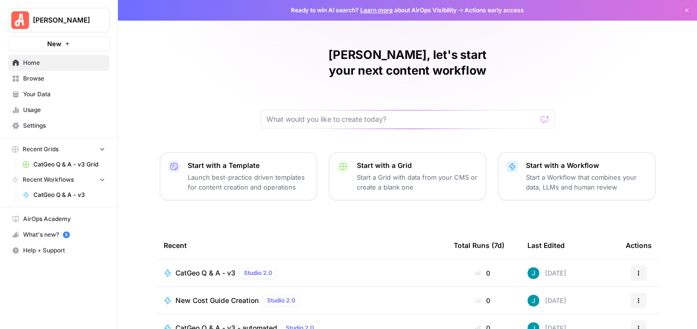
click at [39, 89] on link "Your Data" at bounding box center [59, 94] width 102 height 16
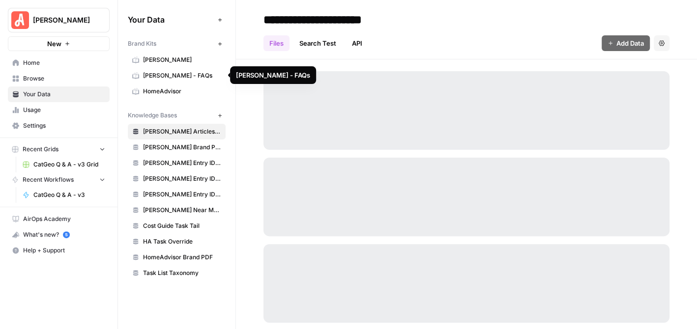
click at [183, 79] on span "Angi - FAQs" at bounding box center [182, 75] width 78 height 9
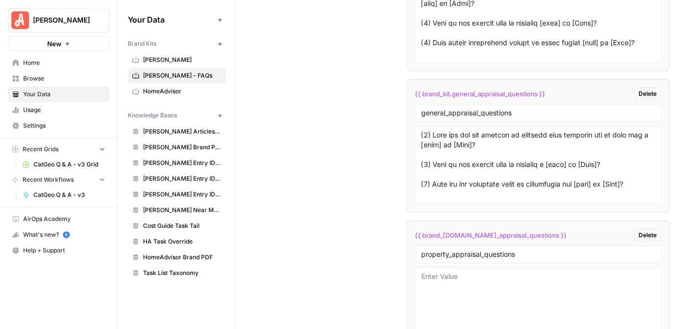
scroll to position [3262, 0]
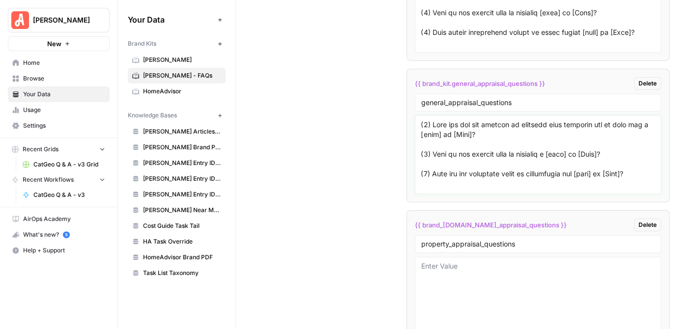
click at [472, 149] on textarea at bounding box center [538, 155] width 234 height 70
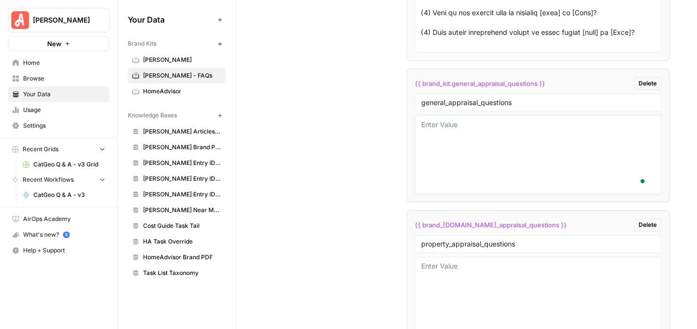
paste textarea "(1) What are the key factors to consider when deciding who to hire for a [task]…"
type textarea "(1) What are the key factors to consider when deciding who to hire for a [task]…"
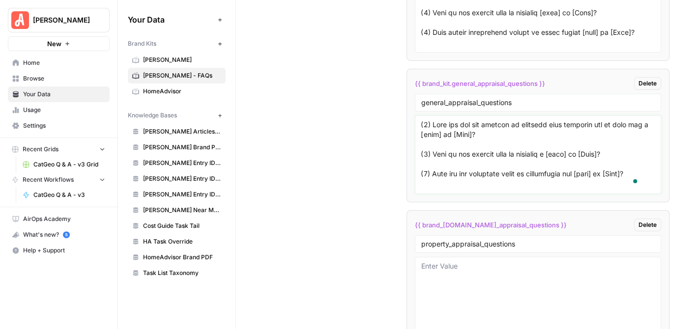
scroll to position [332, 0]
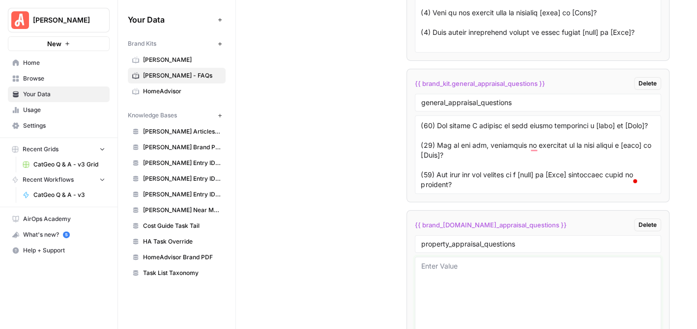
click at [511, 271] on textarea at bounding box center [538, 296] width 234 height 70
paste textarea "(1) What are the key factors to consider when deciding who to hire for a [task]…"
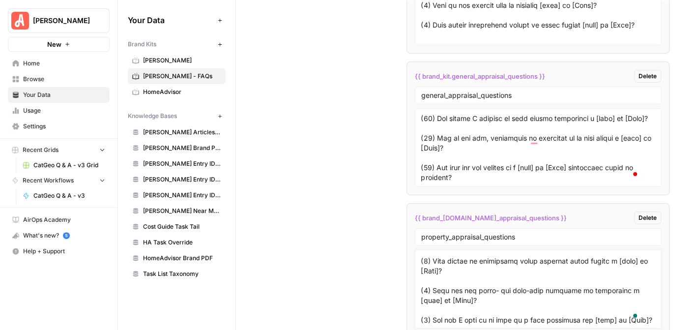
scroll to position [3115, 0]
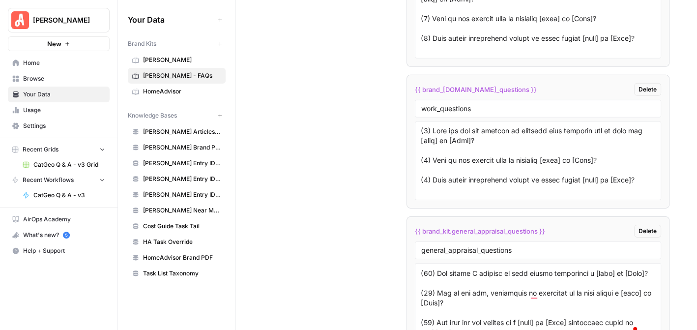
type textarea "(1) What are the key factors to consider when deciding who to hire for a [task]…"
click at [31, 25] on button "[PERSON_NAME]" at bounding box center [59, 20] width 102 height 25
click at [34, 76] on span "Browse" at bounding box center [64, 78] width 82 height 9
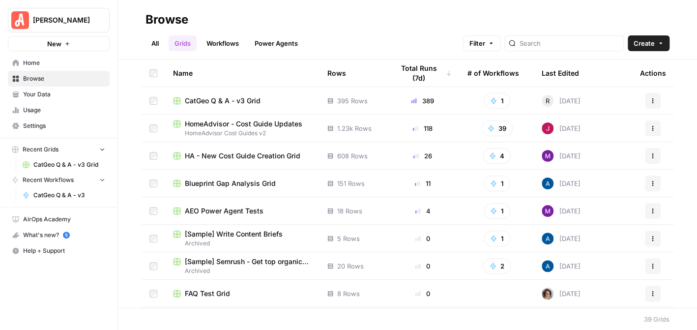
click at [57, 96] on span "Your Data" at bounding box center [64, 94] width 82 height 9
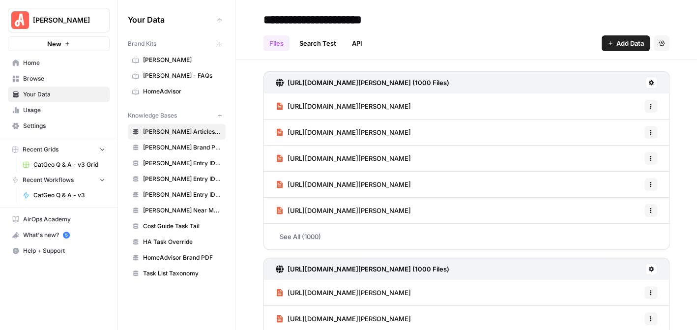
click at [179, 85] on link "HomeAdvisor" at bounding box center [177, 92] width 98 height 16
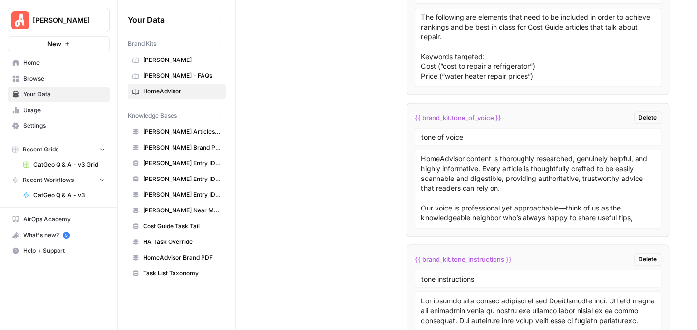
scroll to position [4164, 0]
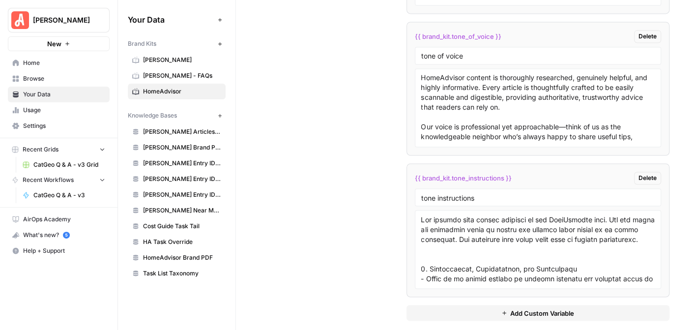
click at [542, 308] on span "Add Custom Variable" at bounding box center [542, 313] width 64 height 10
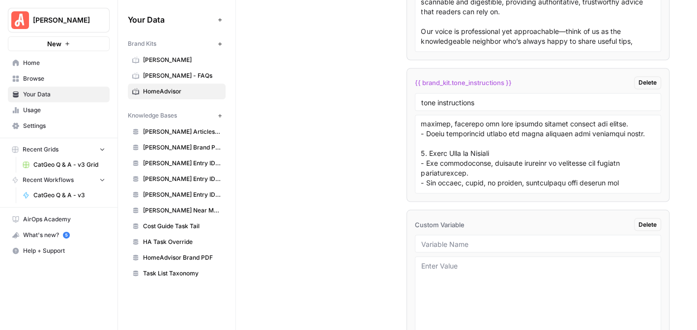
scroll to position [4305, 0]
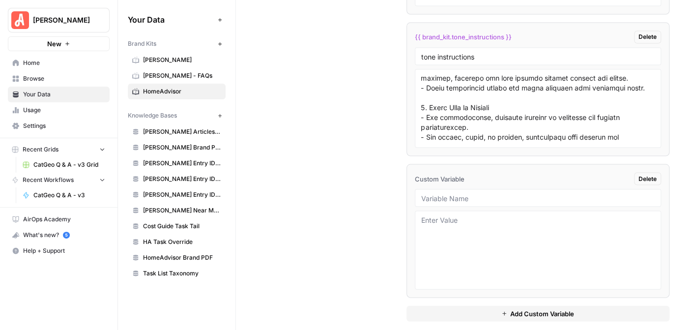
click at [567, 192] on div at bounding box center [538, 198] width 247 height 18
click at [519, 189] on div at bounding box center [538, 198] width 247 height 18
click at [520, 193] on input "text" at bounding box center [538, 197] width 234 height 9
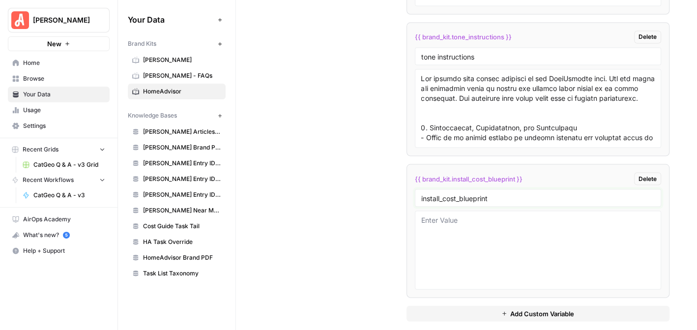
type input "install_cost_blueprint"
click at [541, 308] on span "Add Custom Variable" at bounding box center [542, 313] width 64 height 10
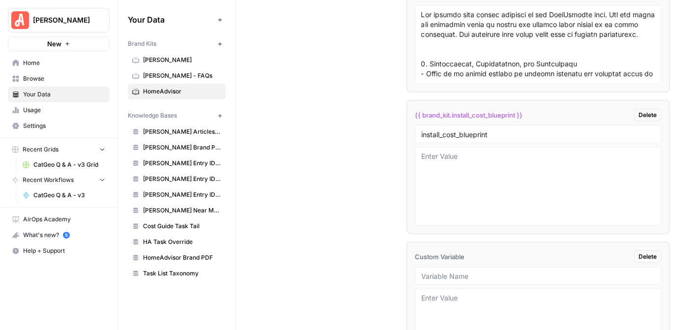
scroll to position [4446, 0]
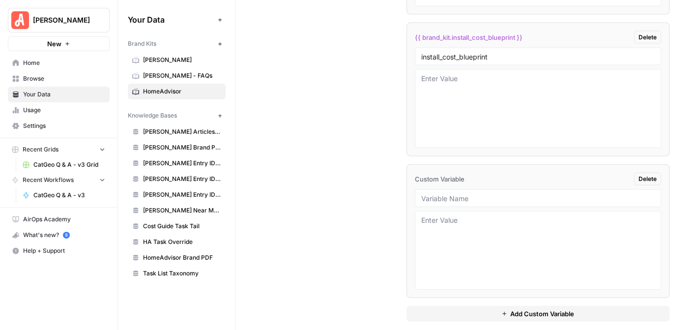
click at [487, 191] on div at bounding box center [538, 198] width 247 height 18
click at [557, 191] on div at bounding box center [538, 198] width 247 height 18
click at [535, 194] on input "text" at bounding box center [538, 198] width 234 height 9
type input "install_cost_sample"
click at [543, 309] on span "Add Custom Variable" at bounding box center [542, 314] width 64 height 10
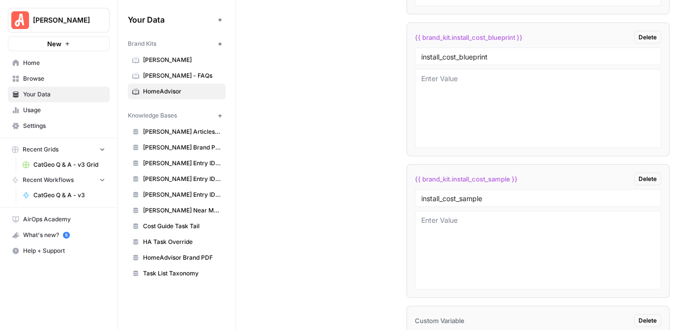
scroll to position [4587, 0]
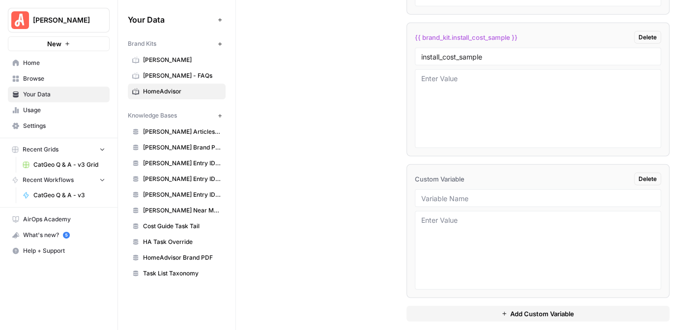
click at [488, 191] on div at bounding box center [538, 198] width 247 height 18
click at [485, 194] on input "text" at bounding box center [538, 198] width 234 height 9
type input "install_cost_instructions"
click at [544, 309] on span "Add Custom Variable" at bounding box center [542, 314] width 64 height 10
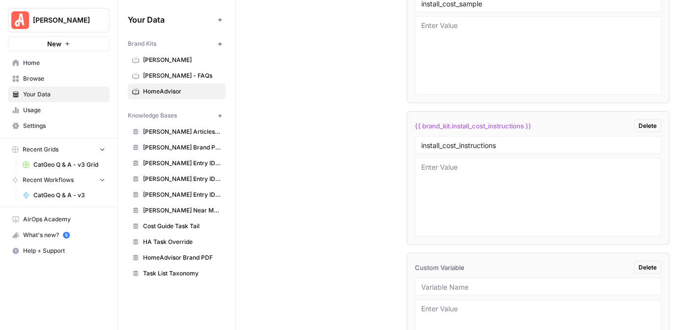
scroll to position [4728, 0]
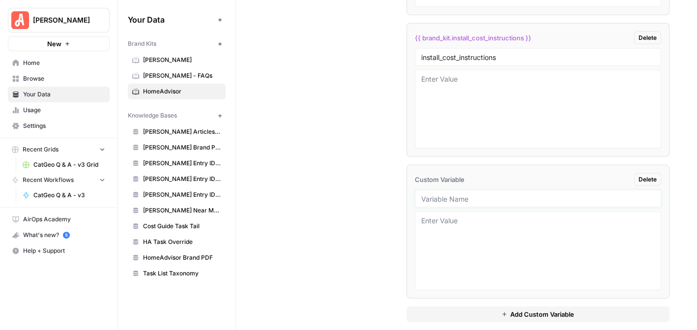
click at [515, 194] on input "text" at bounding box center [538, 198] width 234 height 9
type input "who_to_hire_blueprint"
click at [534, 309] on span "Add Custom Variable" at bounding box center [542, 314] width 64 height 10
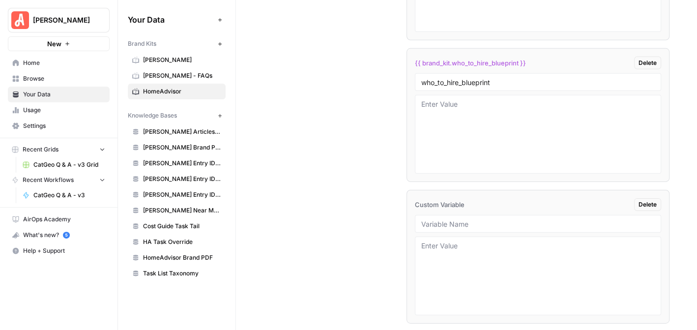
scroll to position [4869, 0]
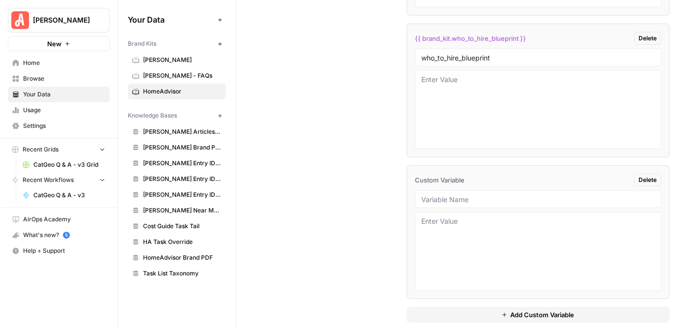
click at [504, 190] on div at bounding box center [538, 199] width 247 height 18
click at [505, 195] on input "text" at bounding box center [538, 199] width 234 height 9
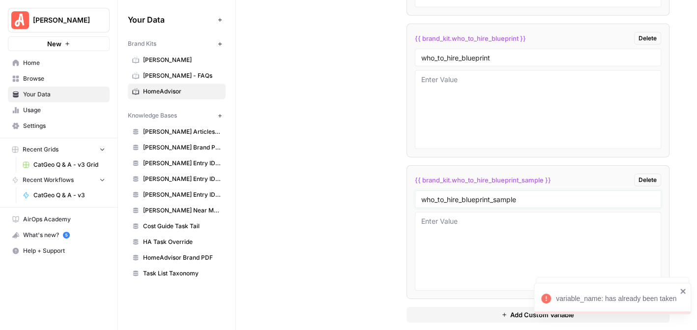
type input "who_to_hire_blueprint_sample"
click at [483, 216] on textarea at bounding box center [538, 251] width 234 height 70
drag, startPoint x: 532, startPoint y: 185, endPoint x: 396, endPoint y: 158, distance: 138.9
click at [539, 310] on span "Add Custom Variable" at bounding box center [542, 315] width 64 height 10
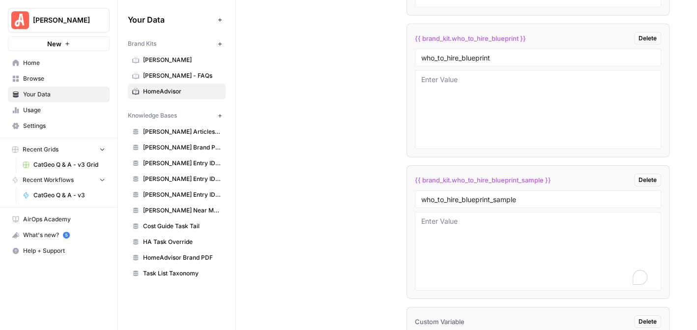
scroll to position [5010, 0]
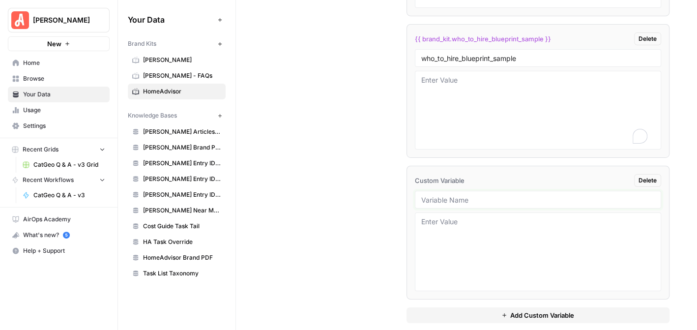
click at [501, 195] on input "text" at bounding box center [538, 199] width 234 height 9
paste input "who_to_hire_blueprint_sample"
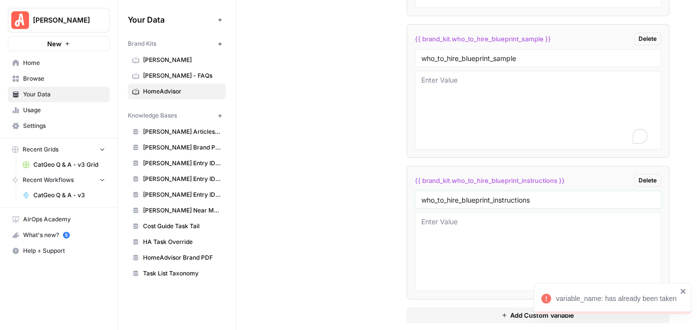
type input "who_to_hire_blueprint_instructions"
click at [532, 229] on textarea at bounding box center [538, 252] width 234 height 70
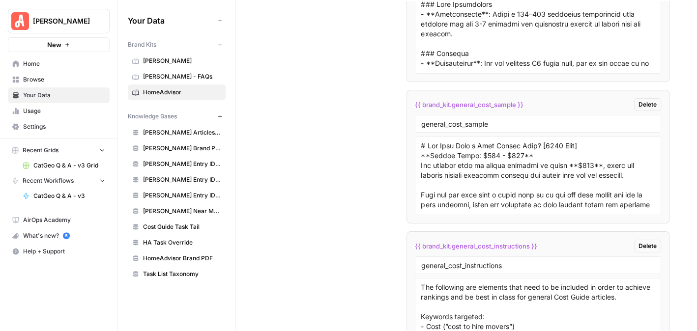
scroll to position [3290, 0]
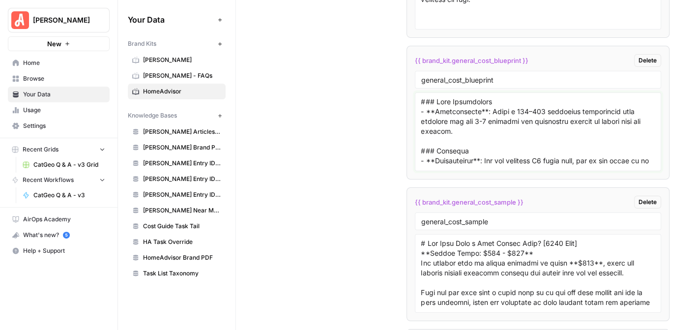
click at [509, 130] on textarea at bounding box center [538, 132] width 234 height 70
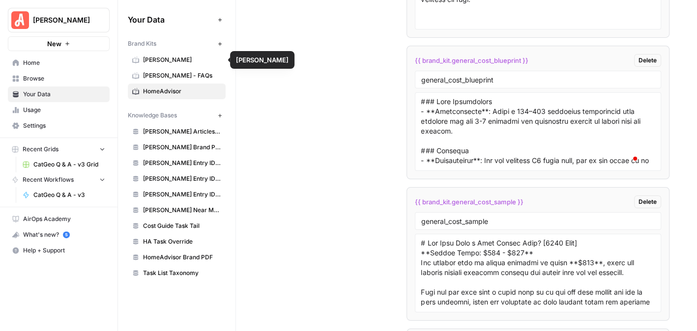
click at [171, 54] on link "[PERSON_NAME]" at bounding box center [177, 60] width 98 height 16
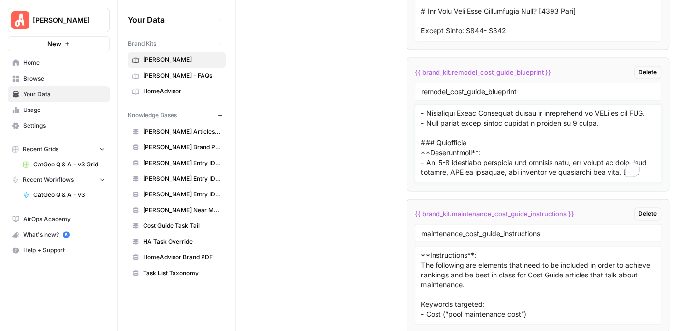
scroll to position [295, 0]
drag, startPoint x: 610, startPoint y: 125, endPoint x: 414, endPoint y: 104, distance: 197.2
click at [415, 104] on div at bounding box center [538, 143] width 247 height 79
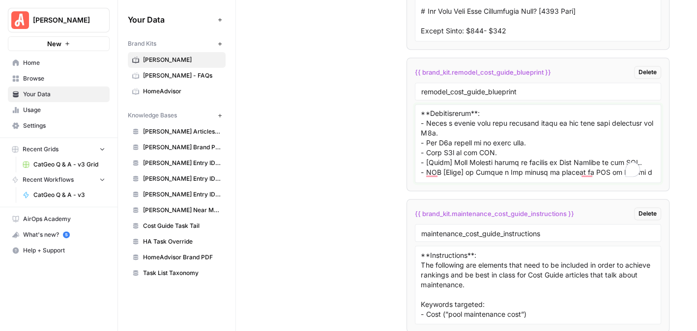
scroll to position [197, 0]
drag, startPoint x: 501, startPoint y: 145, endPoint x: 420, endPoint y: 115, distance: 85.8
click at [407, 115] on li "{{ brand_kit.remodel_cost_guide_blueprint }} Delete remodel_cost_guide_blueprint" at bounding box center [537, 124] width 263 height 134
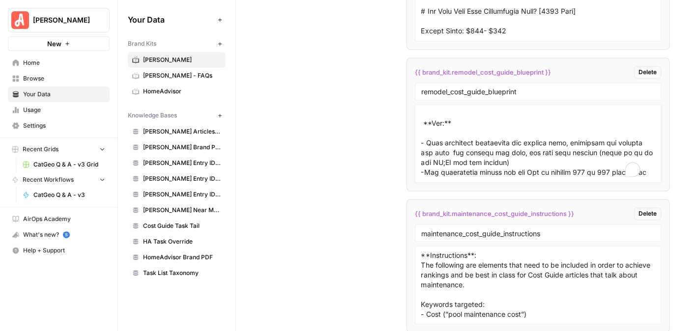
scroll to position [147, 0]
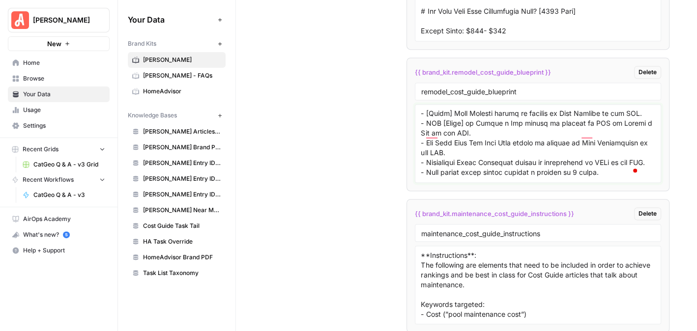
drag, startPoint x: 470, startPoint y: 123, endPoint x: 416, endPoint y: 113, distance: 55.1
click at [416, 113] on div at bounding box center [538, 143] width 247 height 79
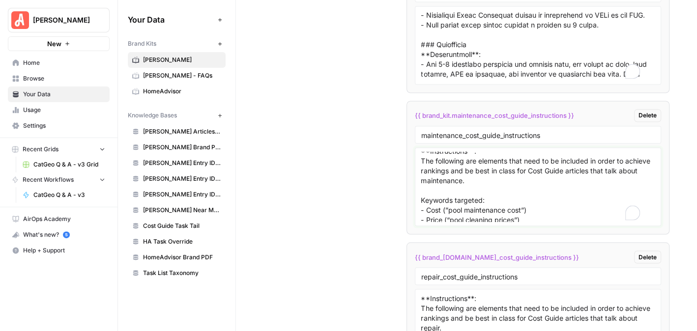
scroll to position [0, 0]
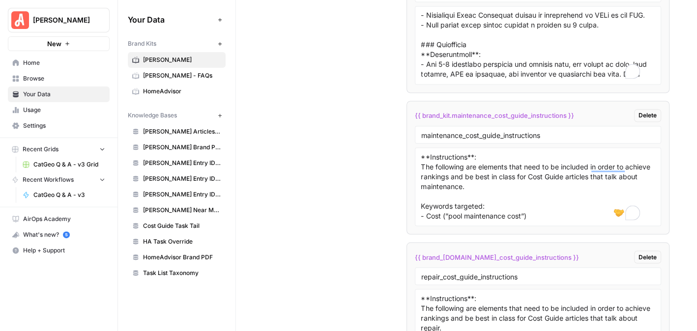
drag, startPoint x: 417, startPoint y: 137, endPoint x: 445, endPoint y: 147, distance: 29.2
click at [454, 148] on div "**Instructions**: The following are elements that need to be included in order …" at bounding box center [538, 186] width 247 height 79
click at [441, 152] on textarea "**Instructions**: The following are elements that need to be included in order …" at bounding box center [538, 187] width 234 height 70
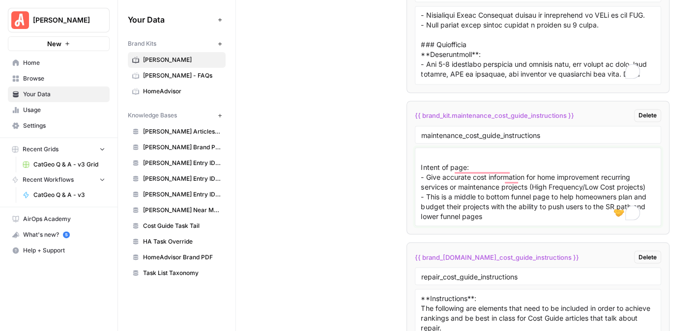
drag, startPoint x: 419, startPoint y: 135, endPoint x: 522, endPoint y: 175, distance: 110.8
click at [522, 175] on textarea "**Instructions**: The following are elements that need to be included in order …" at bounding box center [538, 187] width 234 height 70
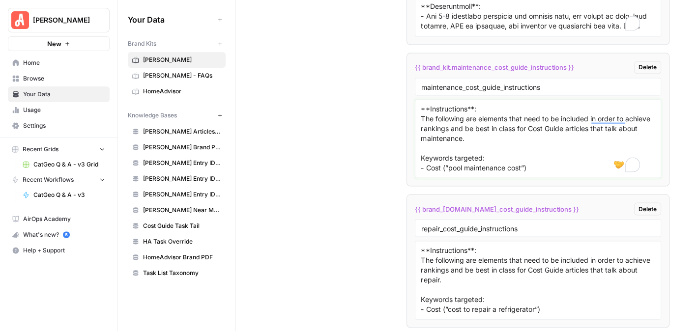
scroll to position [7757, 0]
click at [560, 127] on textarea "**Instructions**: The following are elements that need to be included in order …" at bounding box center [538, 138] width 234 height 70
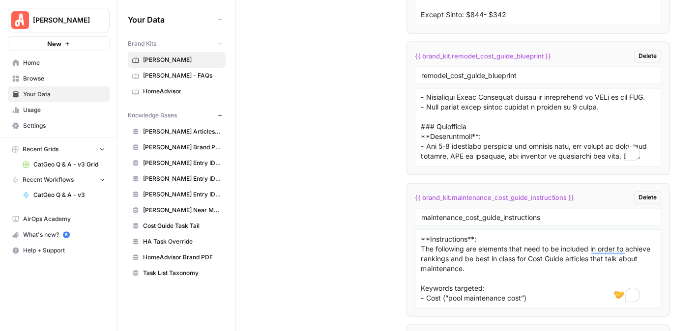
scroll to position [7609, 0]
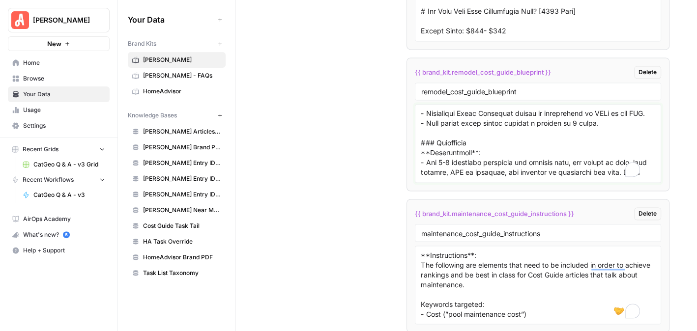
click at [520, 122] on textarea "To enrich screen reader interactions, please activate Accessibility in Grammarl…" at bounding box center [538, 144] width 234 height 70
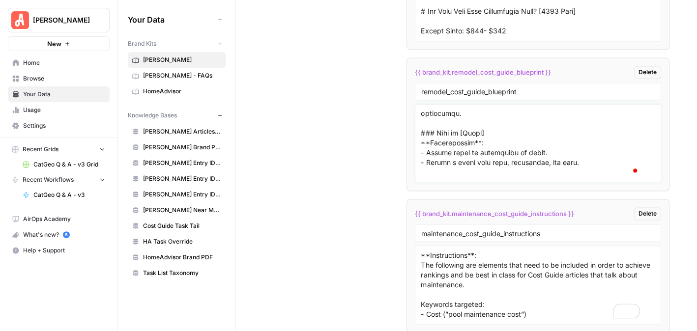
scroll to position [688, 0]
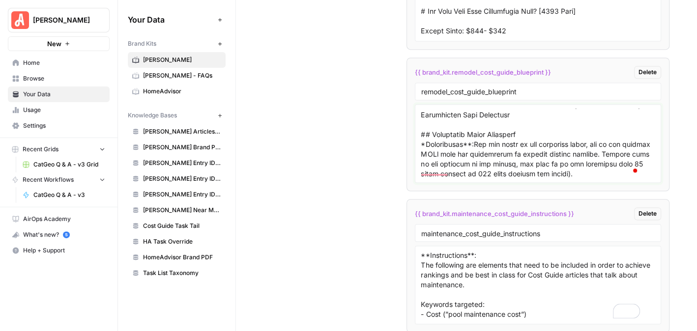
drag, startPoint x: 452, startPoint y: 152, endPoint x: 413, endPoint y: 114, distance: 54.2
click at [415, 114] on div at bounding box center [538, 143] width 247 height 79
click at [476, 160] on div at bounding box center [538, 143] width 247 height 79
click at [174, 85] on link "HomeAdvisor" at bounding box center [177, 92] width 98 height 16
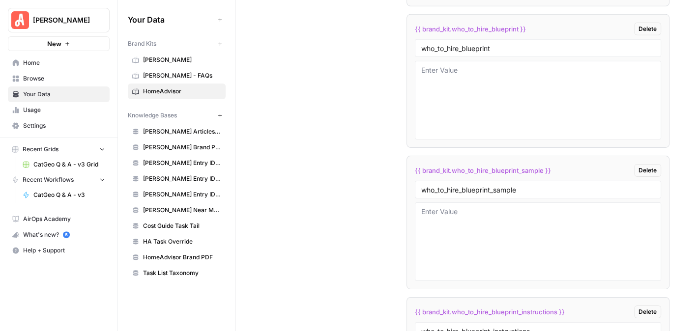
scroll to position [4862, 0]
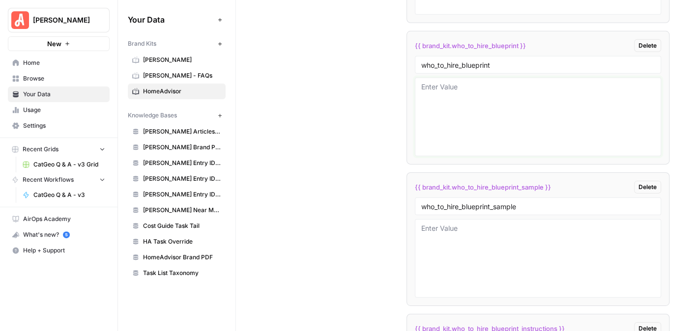
click at [469, 91] on textarea at bounding box center [538, 117] width 234 height 70
paste textarea "### Meta Description **Instructions**: Write a 120–160 character description th…"
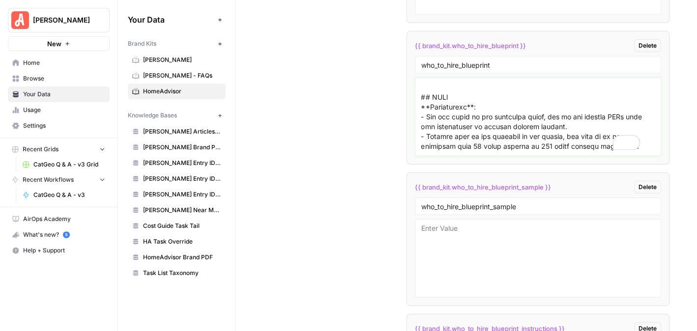
scroll to position [775, 0]
type textarea "### Meta Description **Instructions**: Write a 120–160 character description th…"
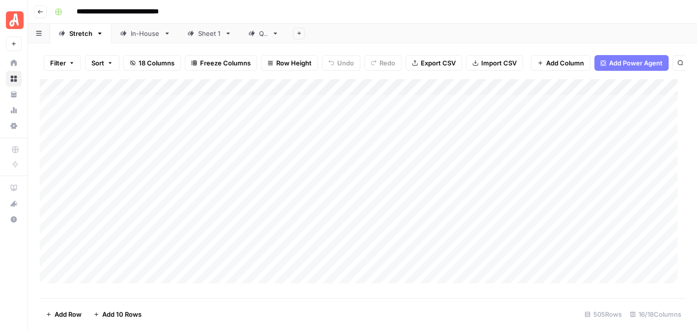
click at [442, 94] on div "Add Column" at bounding box center [362, 185] width 645 height 212
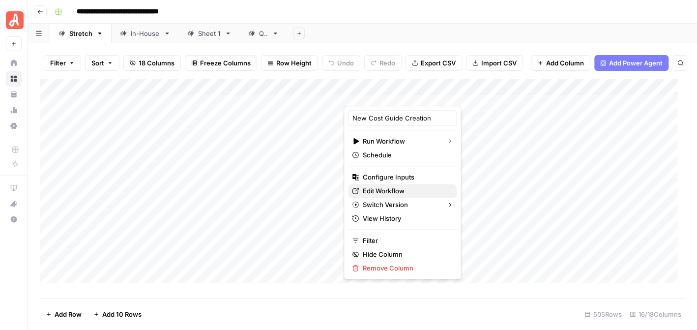
click at [387, 188] on span "Edit Workflow" at bounding box center [406, 191] width 86 height 10
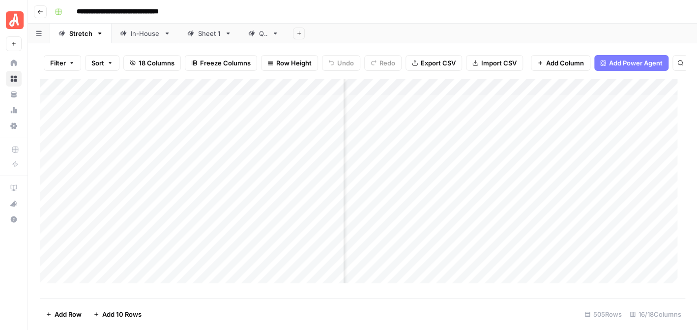
scroll to position [0, 326]
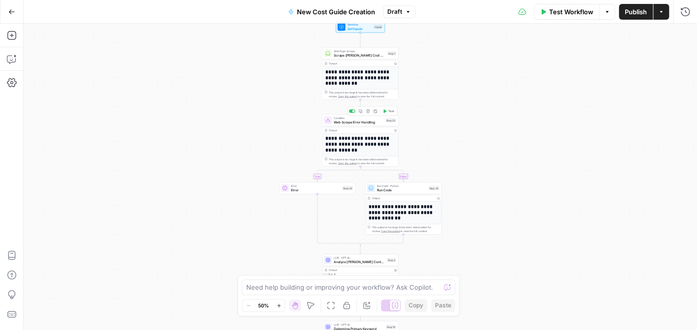
click at [347, 124] on div "Condition Web Scrape Error Handling Step 23 Copy step Delete step Add Note Test" at bounding box center [360, 120] width 76 height 12
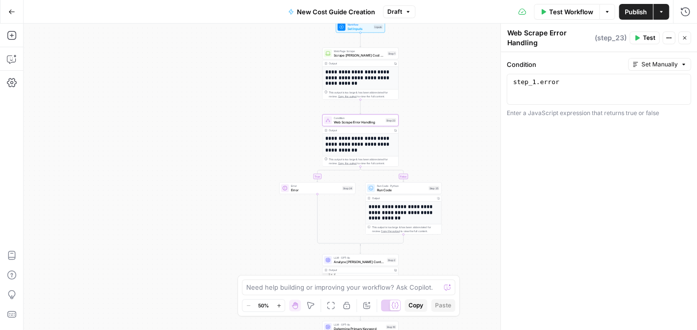
click at [684, 35] on icon "button" at bounding box center [684, 38] width 6 height 6
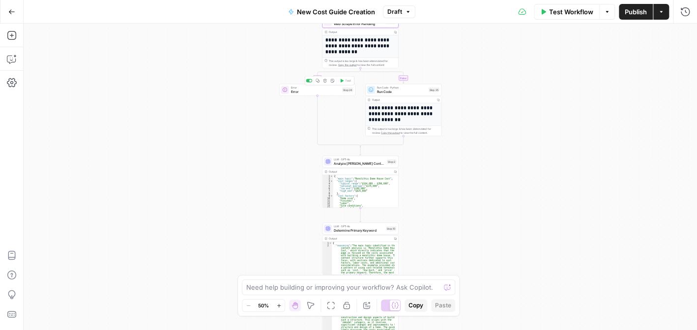
click at [305, 91] on span "Error" at bounding box center [316, 91] width 50 height 5
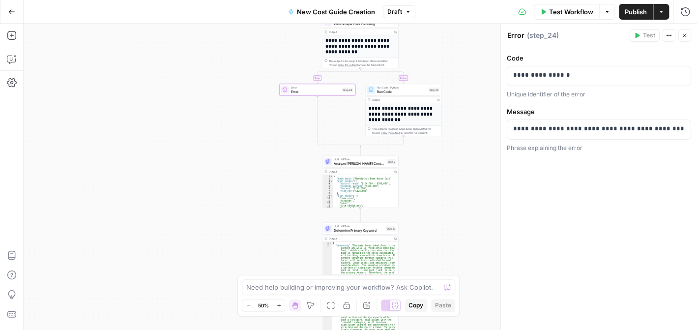
click at [685, 35] on icon "button" at bounding box center [684, 35] width 6 height 6
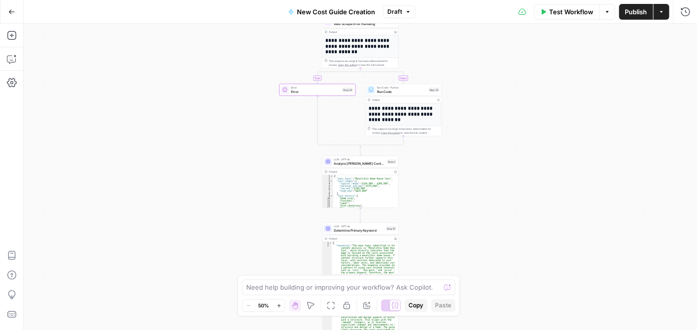
click at [388, 93] on span "Run Code" at bounding box center [402, 91] width 50 height 5
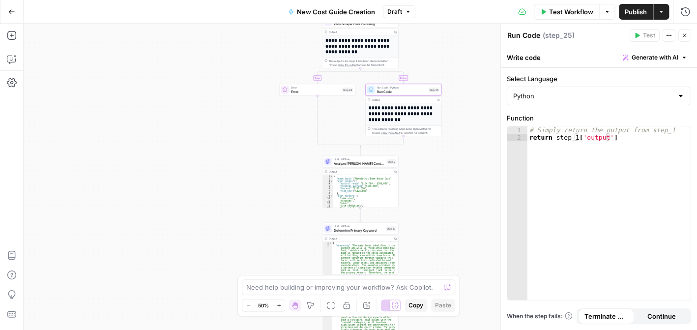
click at [684, 36] on icon "button" at bounding box center [684, 35] width 6 height 6
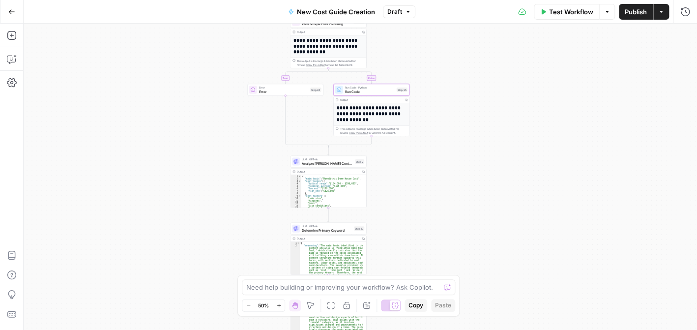
drag, startPoint x: 548, startPoint y: 129, endPoint x: 516, endPoint y: 128, distance: 31.9
click at [516, 128] on div "**********" at bounding box center [360, 177] width 673 height 306
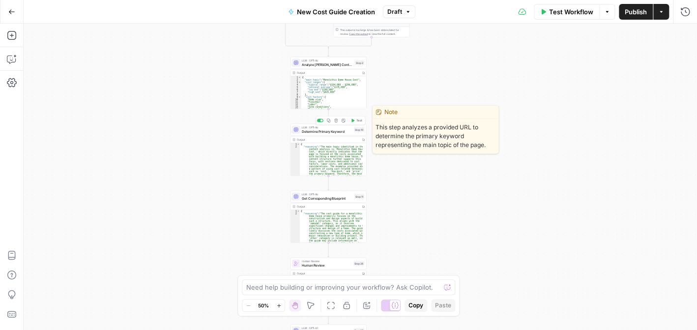
click at [331, 134] on div "LLM · GPT-4o Determine Primary Keyword Step 10 Copy step Delete step Edit Note …" at bounding box center [328, 130] width 76 height 12
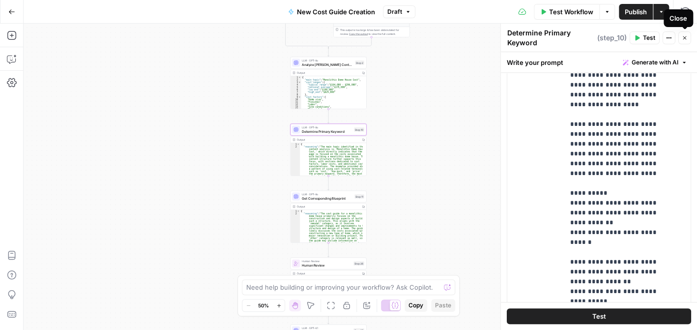
click at [686, 38] on icon "button" at bounding box center [684, 38] width 6 height 6
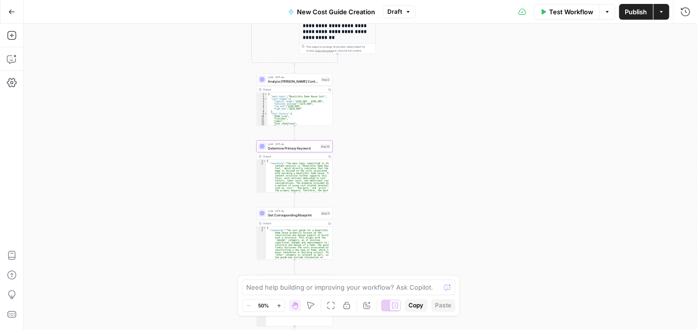
drag, startPoint x: 538, startPoint y: 121, endPoint x: 504, endPoint y: 138, distance: 38.2
click at [504, 138] on div "**********" at bounding box center [360, 177] width 673 height 306
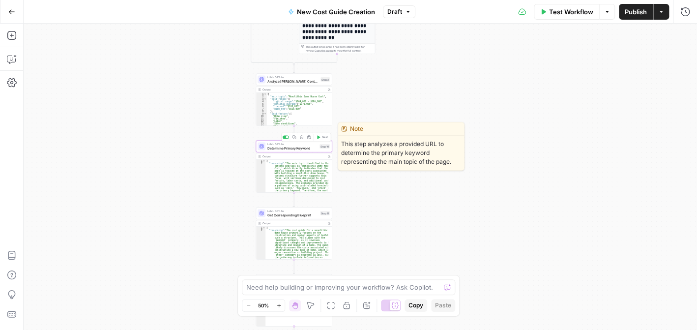
click at [301, 149] on span "Determine Primary Keyword" at bounding box center [292, 147] width 50 height 5
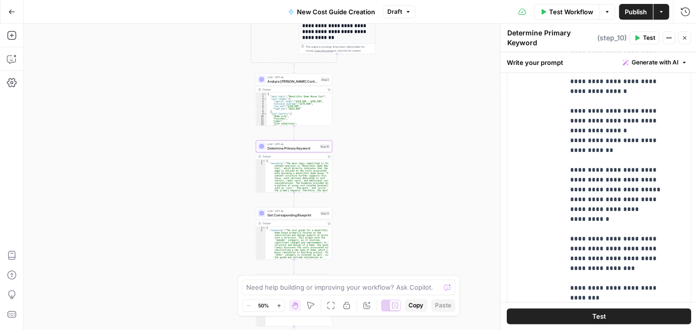
scroll to position [304, 0]
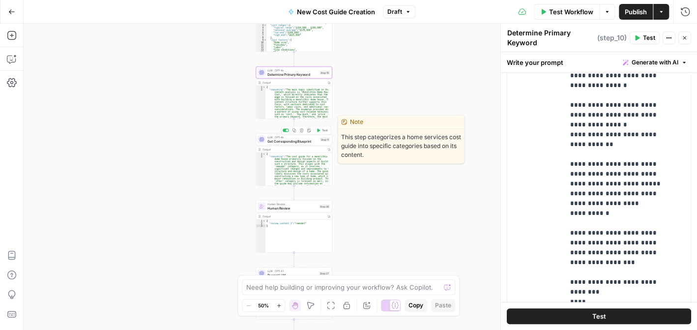
click at [286, 144] on div "LLM · GPT-4o Get Corresponding Blueprint Step 11 Copy step Delete step Edit Not…" at bounding box center [294, 140] width 76 height 12
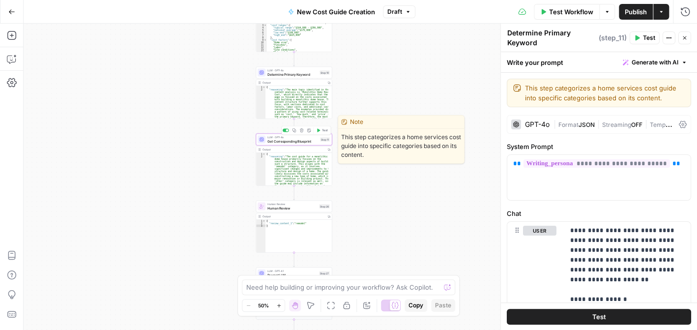
type textarea "Get Corresponding Blueprint"
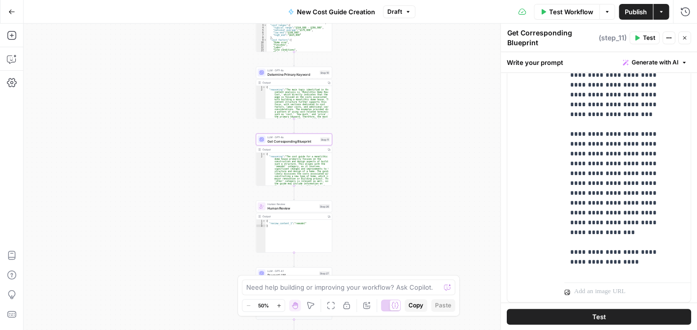
scroll to position [371, 0]
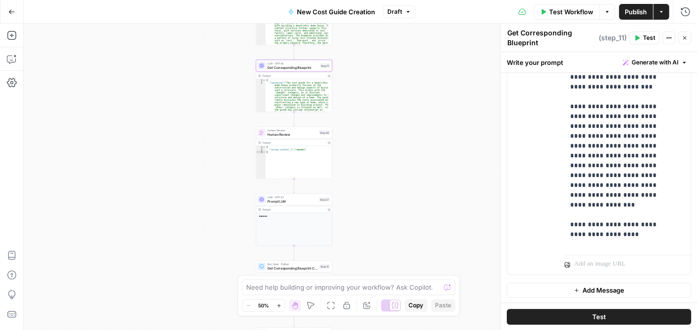
click at [295, 137] on div "Human Review Human Review Step 26 Copy step Delete step Add Note Test" at bounding box center [294, 133] width 76 height 12
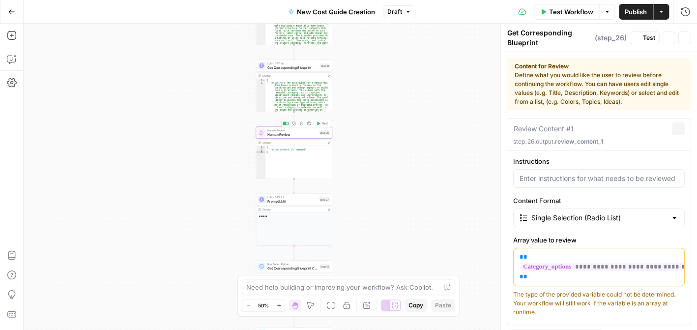
type textarea "Human Review"
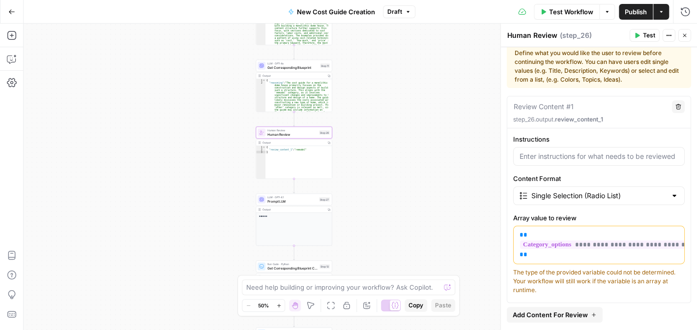
scroll to position [0, 0]
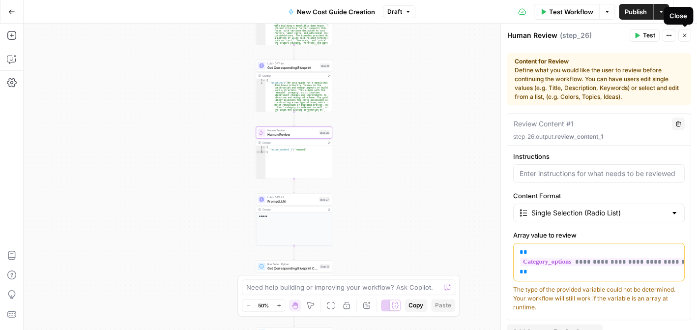
click at [686, 33] on icon "button" at bounding box center [684, 35] width 6 height 6
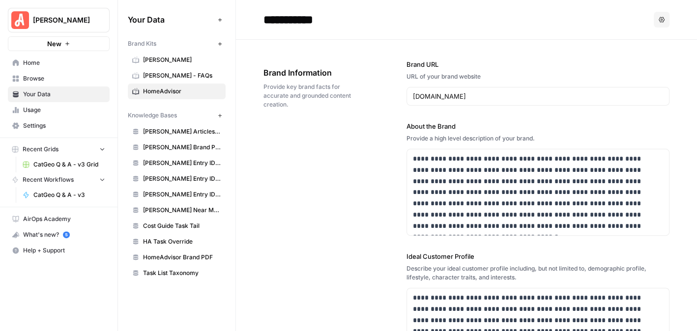
scroll to position [775, 0]
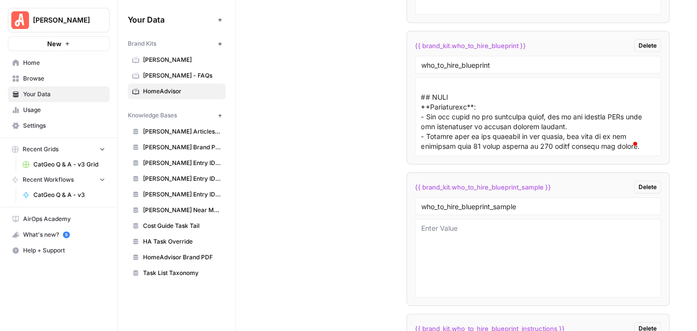
click at [65, 120] on link "Settings" at bounding box center [59, 126] width 102 height 16
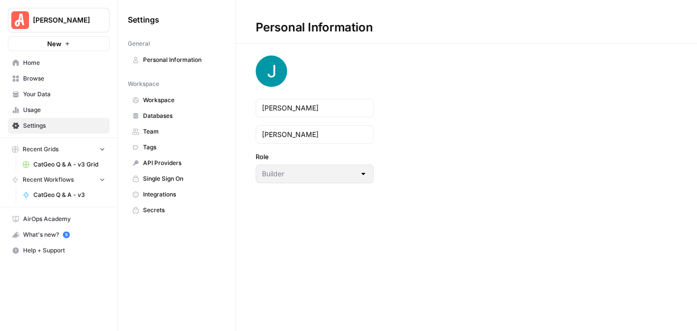
click at [147, 207] on span "Secrets" at bounding box center [182, 210] width 78 height 9
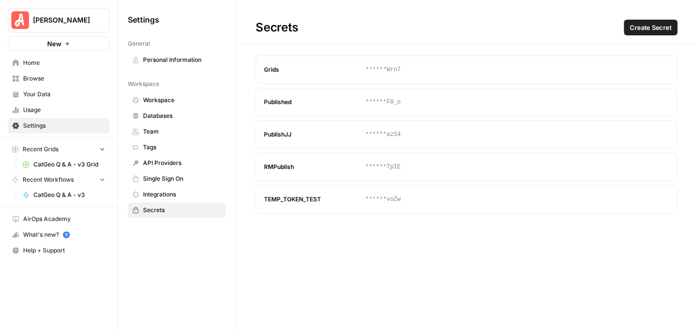
click at [172, 175] on span "Single Sign On" at bounding box center [182, 178] width 78 height 9
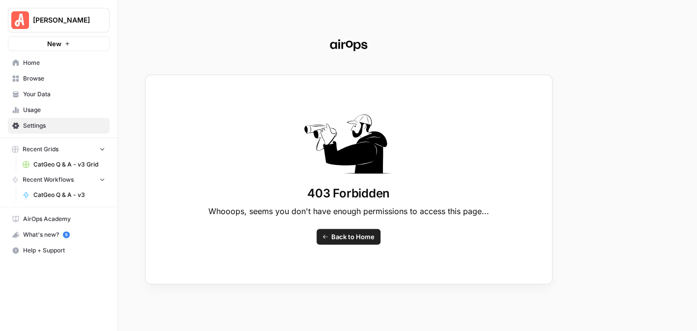
click at [21, 121] on div "403 Forbidden Whooops, seems you don't have enough permissions to access this p…" at bounding box center [348, 165] width 697 height 331
click at [342, 234] on span "Back to Home" at bounding box center [352, 237] width 43 height 10
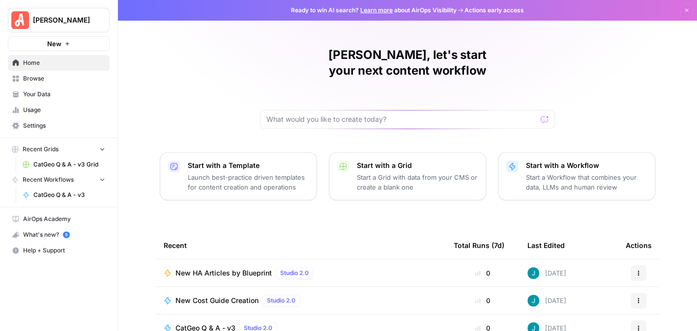
click at [33, 121] on span "Settings" at bounding box center [64, 125] width 82 height 9
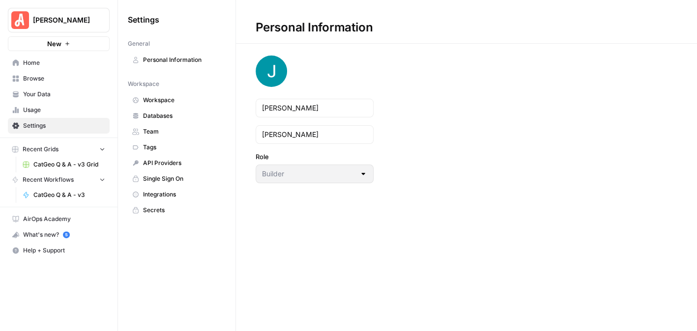
click at [147, 159] on span "API Providers" at bounding box center [182, 163] width 78 height 9
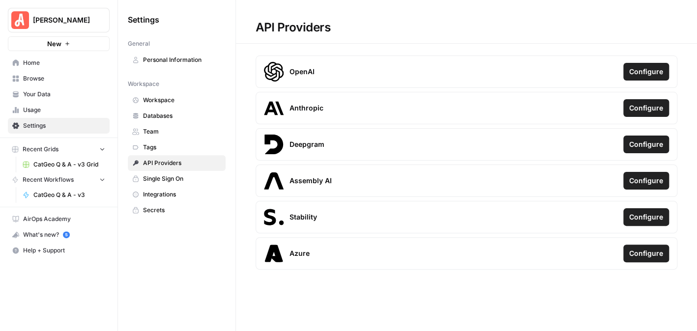
click at [97, 23] on icon "Workspace: Angi" at bounding box center [101, 20] width 10 height 10
click at [442, 23] on h1 "API Providers" at bounding box center [466, 22] width 461 height 44
click at [161, 190] on span "Integrations" at bounding box center [182, 194] width 78 height 9
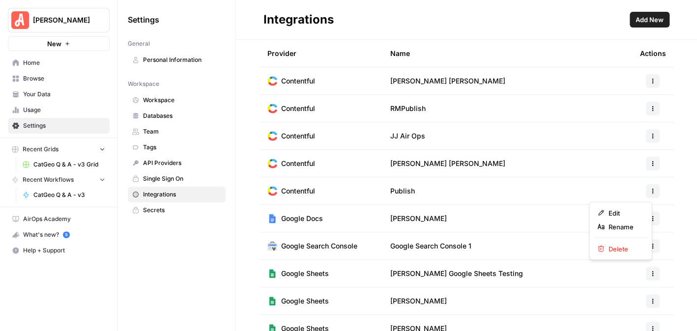
click at [650, 190] on icon "button" at bounding box center [653, 191] width 6 height 6
click at [473, 9] on header "Integrations Add New" at bounding box center [466, 20] width 461 height 40
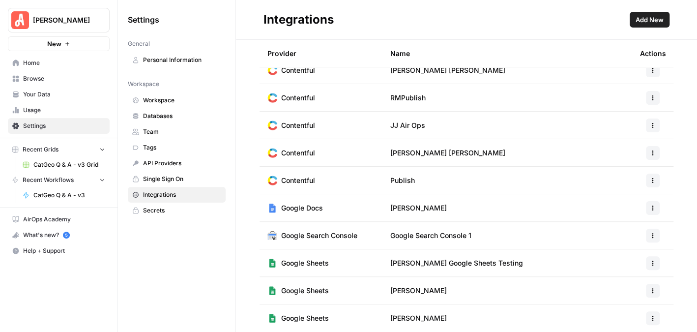
scroll to position [10, 0]
click at [40, 90] on span "Your Data" at bounding box center [64, 94] width 82 height 9
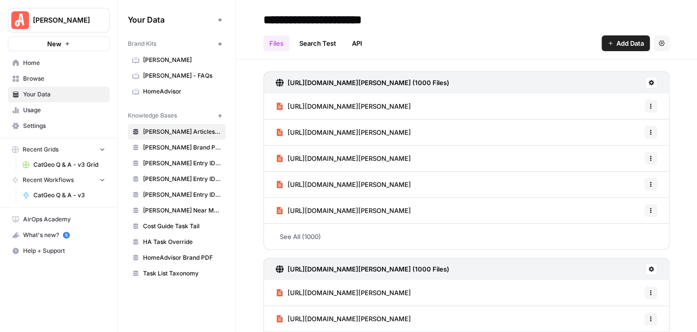
click at [178, 92] on span "HomeAdvisor" at bounding box center [182, 91] width 78 height 9
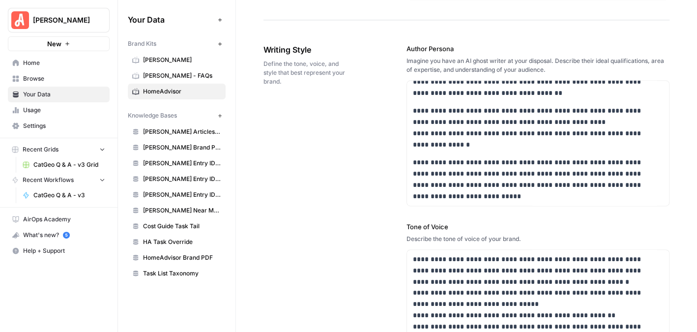
scroll to position [710, 0]
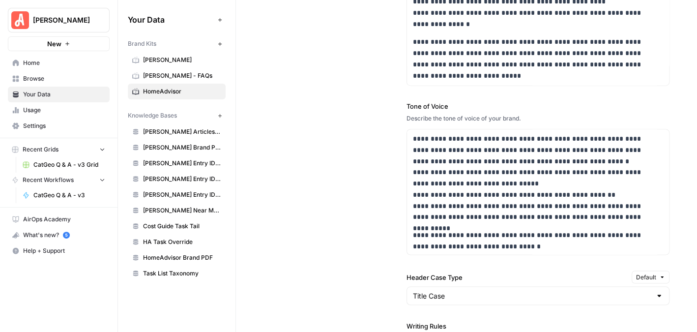
click at [159, 57] on span "[PERSON_NAME]" at bounding box center [182, 60] width 78 height 9
click at [159, 58] on span "[PERSON_NAME]" at bounding box center [182, 60] width 78 height 9
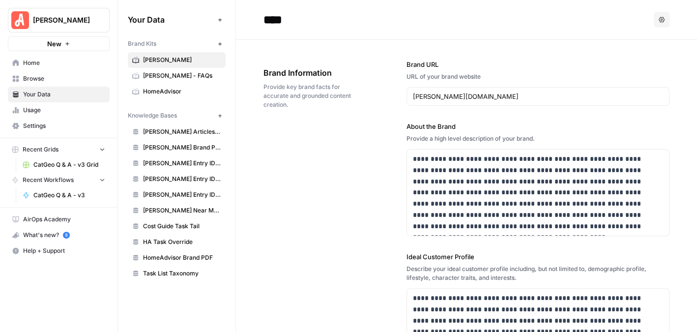
click at [170, 85] on link "HomeAdvisor" at bounding box center [177, 92] width 98 height 16
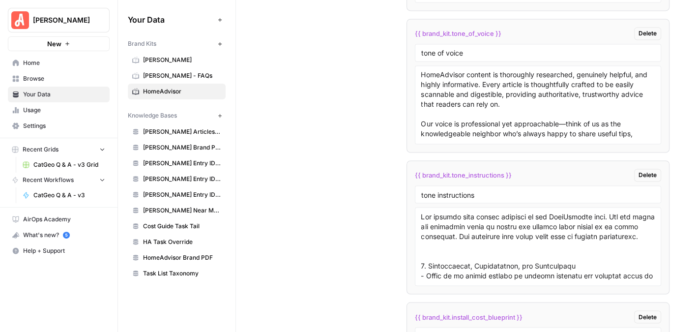
scroll to position [4112, 0]
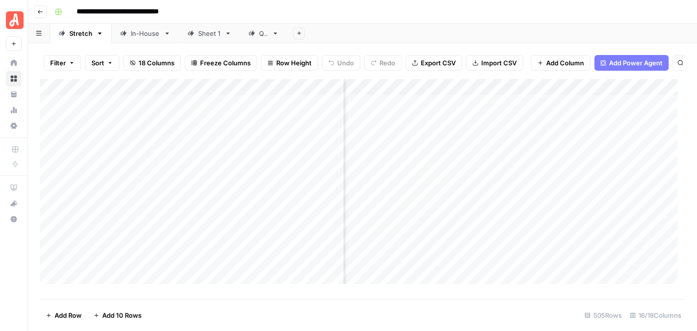
scroll to position [0, 326]
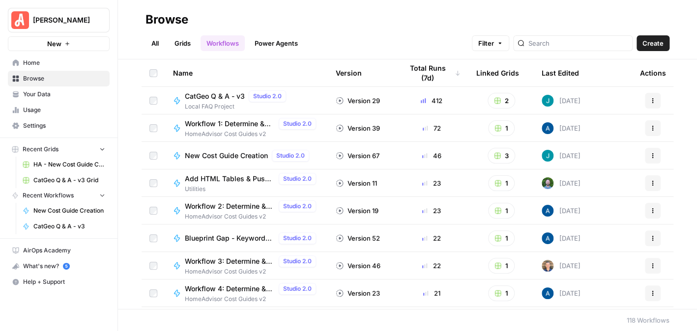
click at [657, 41] on span "Create" at bounding box center [652, 43] width 21 height 10
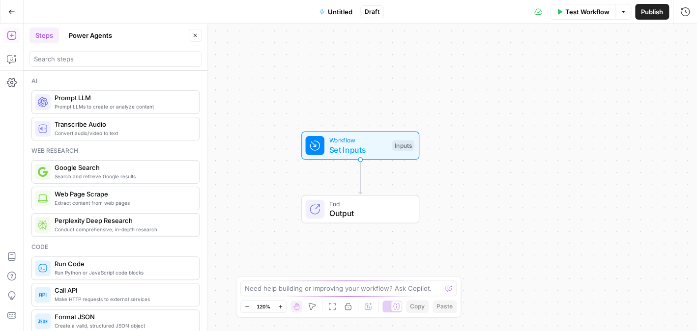
click at [328, 12] on span "Untitled" at bounding box center [340, 12] width 25 height 10
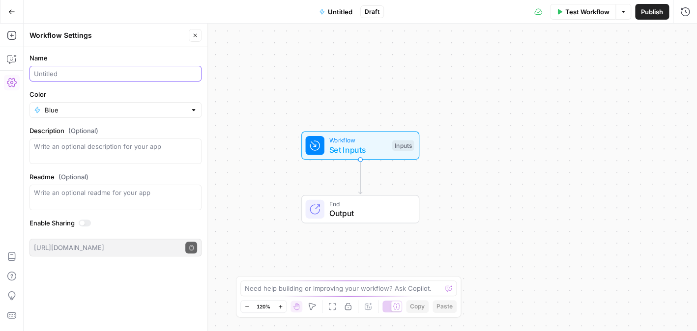
click at [176, 74] on input "Name" at bounding box center [115, 74] width 163 height 10
type input "New HA Articles by Blueprint"
click at [110, 194] on textarea "Readme (Optional)" at bounding box center [115, 193] width 163 height 10
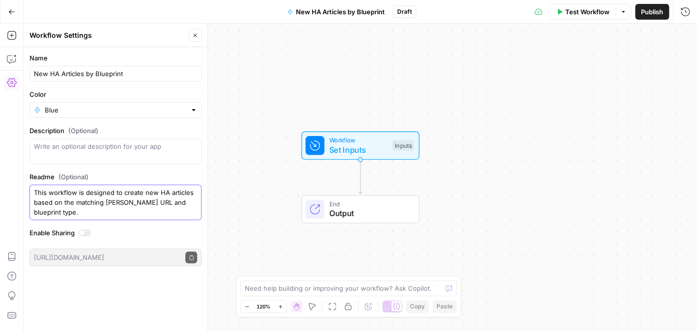
type textarea "This workflow is designed to create new HA articles based on the matching [PERS…"
click at [512, 190] on div "Workflow Set Inputs Inputs End Output" at bounding box center [360, 178] width 673 height 308
click at [196, 34] on icon "button" at bounding box center [195, 35] width 3 height 3
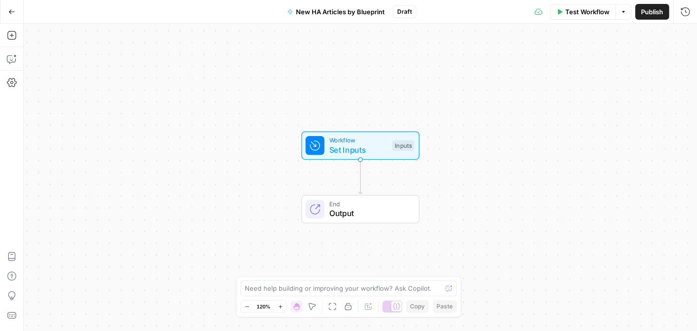
click at [336, 13] on span "New HA Articles by Blueprint" at bounding box center [340, 12] width 89 height 10
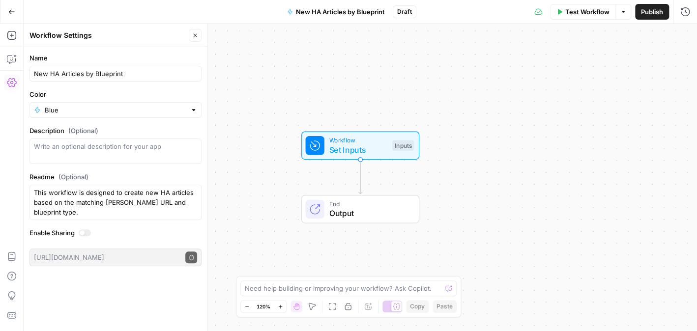
click at [193, 110] on div at bounding box center [193, 110] width 7 height 10
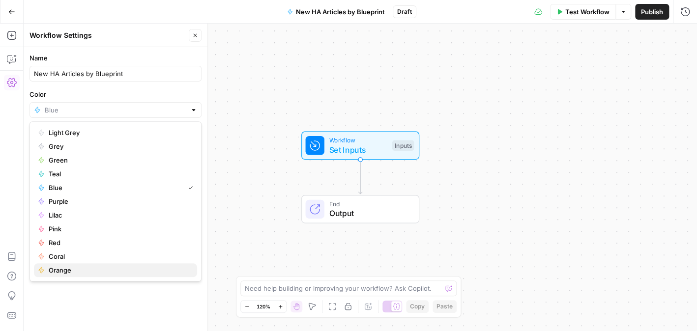
click at [133, 267] on span "Orange" at bounding box center [119, 270] width 141 height 10
type input "Orange"
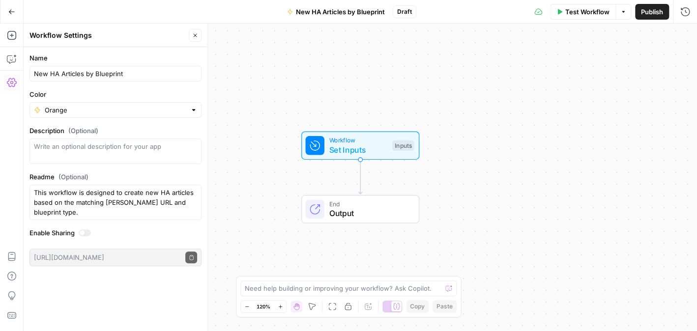
click at [194, 36] on icon "button" at bounding box center [195, 35] width 3 height 3
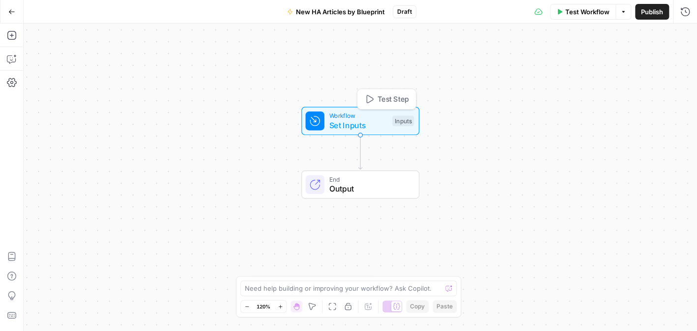
click at [339, 117] on span "Workflow" at bounding box center [358, 115] width 58 height 9
click at [371, 124] on span "Set Inputs" at bounding box center [358, 125] width 58 height 12
click at [380, 120] on span "Set Inputs" at bounding box center [358, 124] width 58 height 12
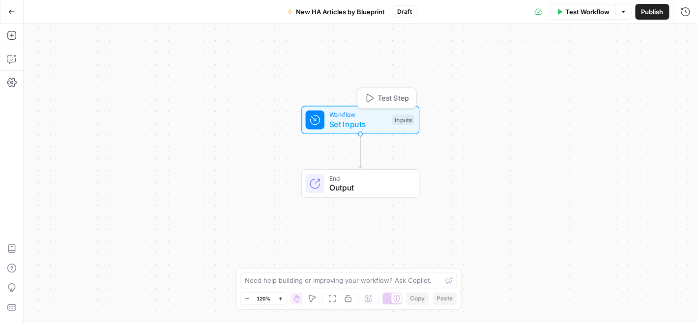
click at [380, 119] on span "Set Inputs" at bounding box center [358, 124] width 58 height 12
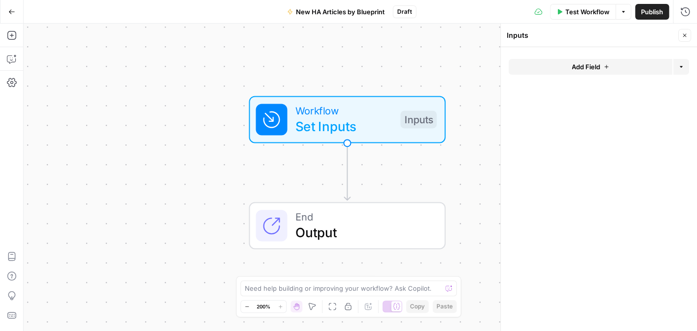
click at [597, 68] on span "Add Field" at bounding box center [585, 67] width 28 height 10
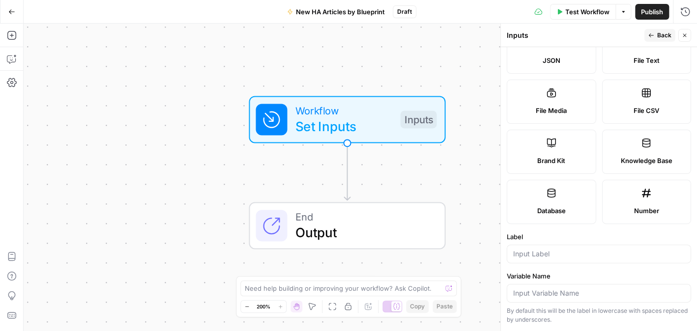
scroll to position [246, 0]
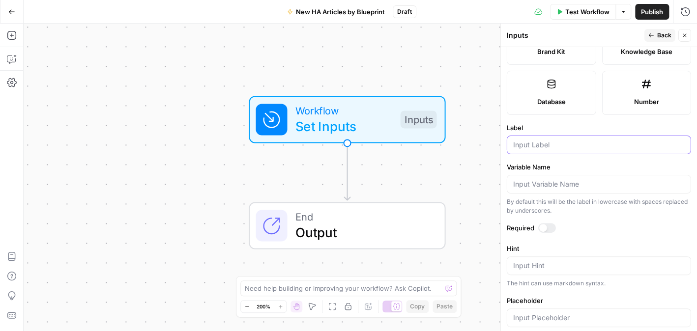
click at [554, 144] on input "Label" at bounding box center [598, 145] width 171 height 10
type input "blueprint type"
click at [543, 226] on div at bounding box center [543, 228] width 8 height 8
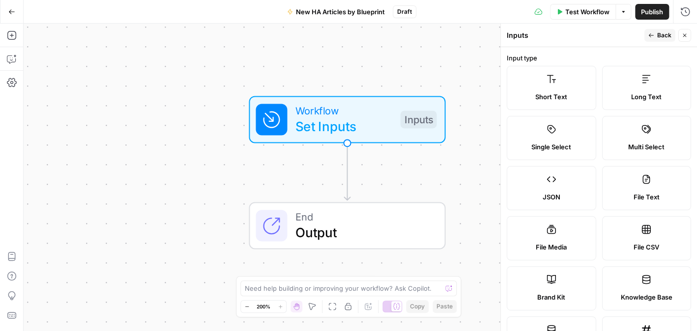
click at [656, 32] on button "Back" at bounding box center [659, 35] width 31 height 13
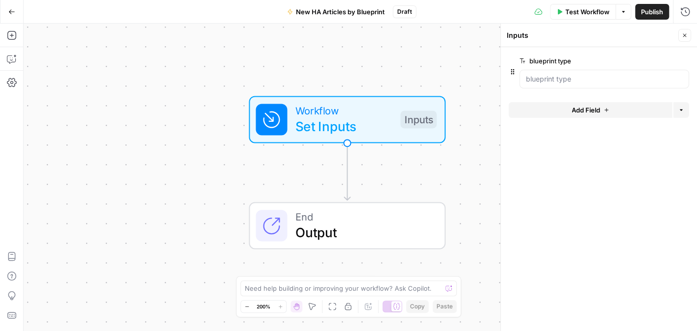
click at [590, 111] on span "Add Field" at bounding box center [585, 110] width 28 height 10
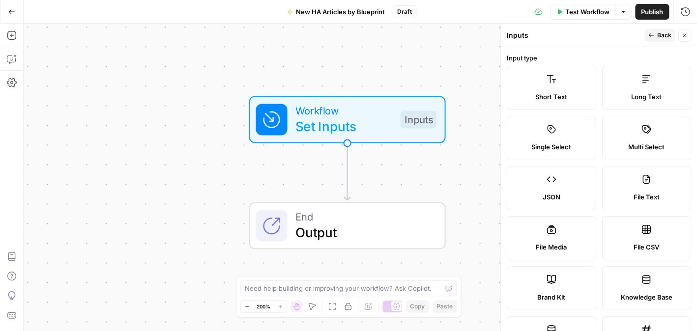
click at [537, 87] on label "Short Text" at bounding box center [551, 88] width 89 height 44
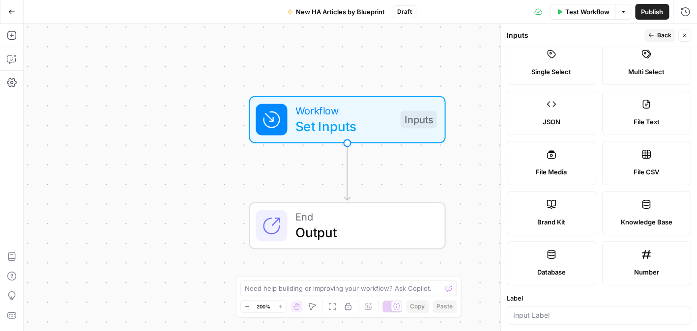
scroll to position [147, 0]
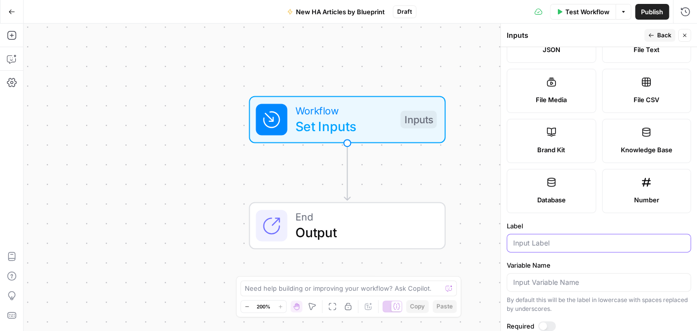
click at [553, 242] on input "Label" at bounding box center [598, 243] width 171 height 10
type input "a"
type input "[PERSON_NAME] URL"
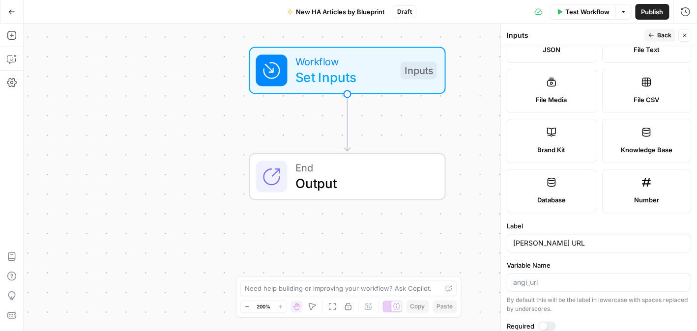
click at [541, 324] on div at bounding box center [543, 326] width 8 height 8
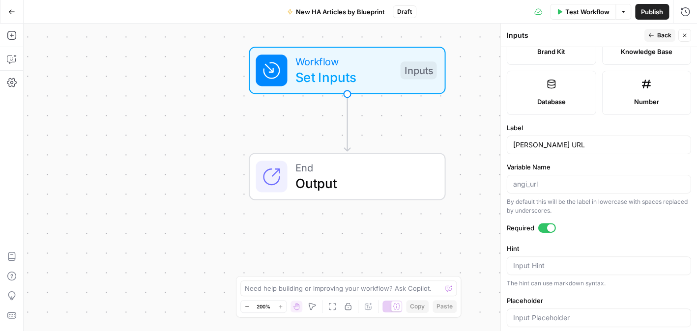
scroll to position [0, 0]
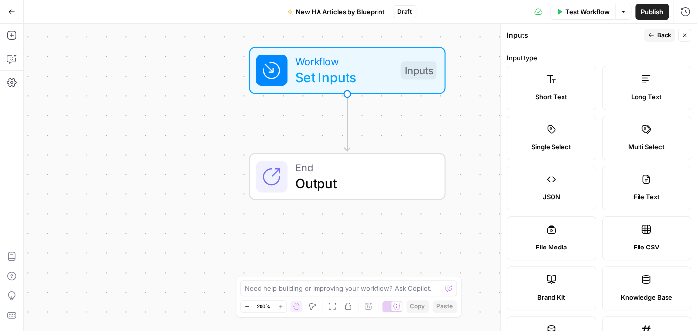
click at [658, 30] on button "Back" at bounding box center [659, 35] width 31 height 13
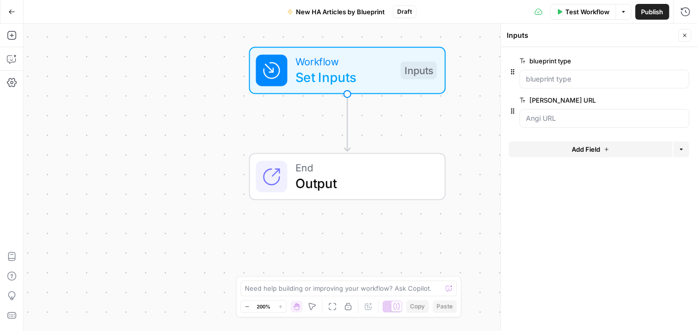
click at [593, 151] on span "Add Field" at bounding box center [585, 149] width 28 height 10
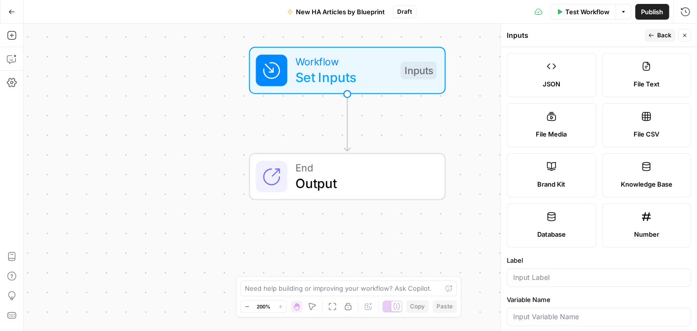
scroll to position [147, 0]
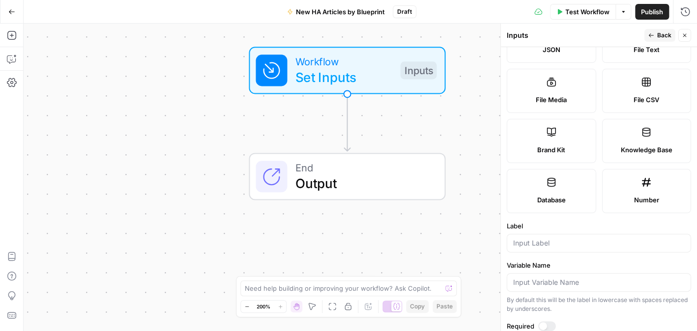
click at [557, 135] on label "Brand Kit" at bounding box center [551, 141] width 89 height 44
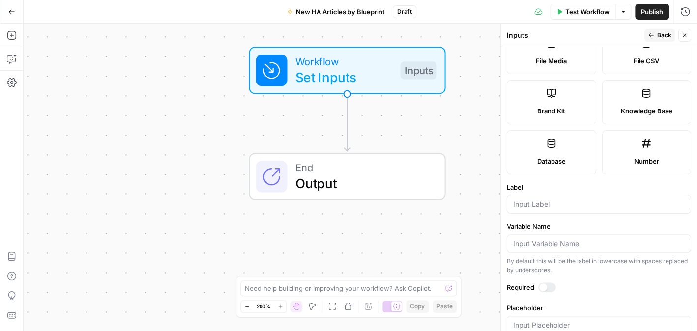
scroll to position [197, 0]
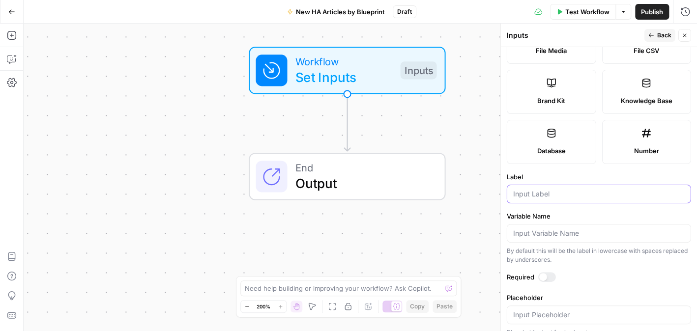
click at [567, 193] on input "Label" at bounding box center [598, 194] width 171 height 10
click at [515, 193] on input "brand kit" at bounding box center [598, 194] width 171 height 10
type input "Brand Kit"
click at [544, 273] on div at bounding box center [543, 277] width 8 height 8
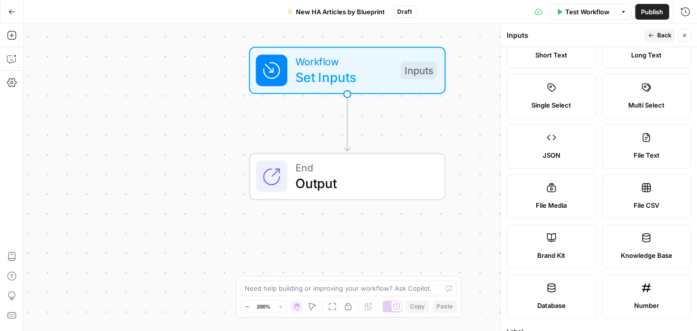
scroll to position [0, 0]
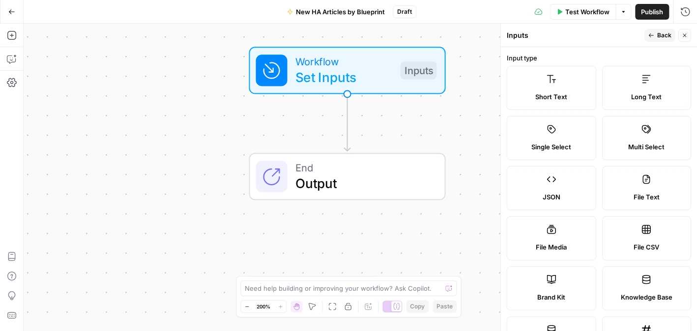
click at [658, 32] on span "Back" at bounding box center [664, 35] width 14 height 9
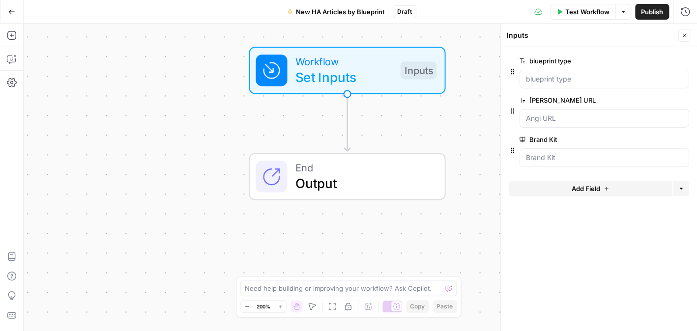
click at [686, 33] on icon "button" at bounding box center [684, 35] width 6 height 6
click at [248, 301] on button "Zoom Out" at bounding box center [247, 307] width 12 height 12
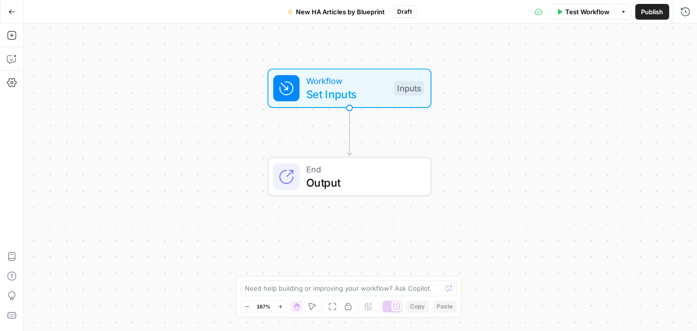
click at [248, 301] on button "Zoom Out" at bounding box center [247, 307] width 12 height 12
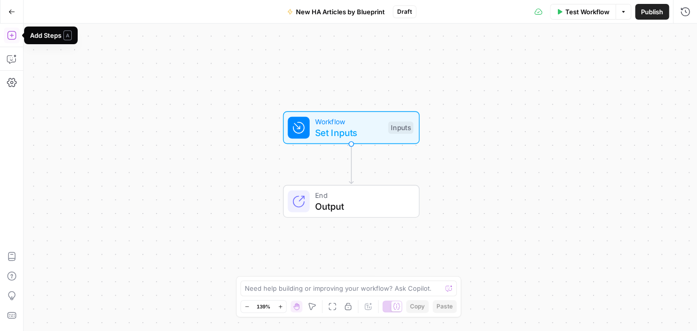
click at [10, 35] on icon "button" at bounding box center [12, 35] width 10 height 10
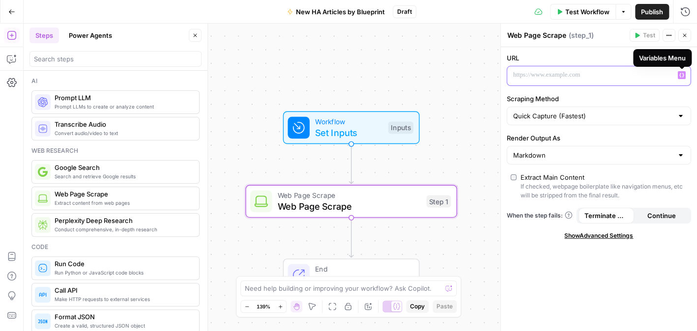
click at [682, 73] on icon "button" at bounding box center [681, 75] width 5 height 5
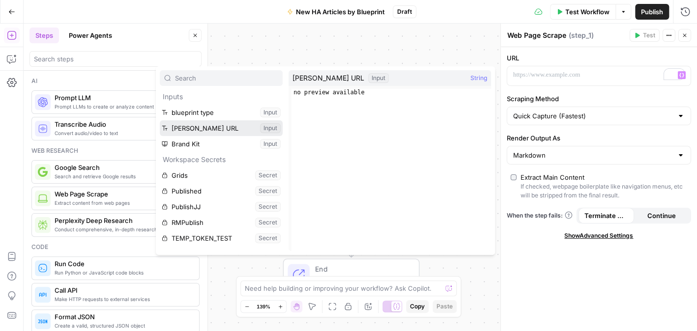
click at [214, 128] on button "Select variable Angi URL" at bounding box center [221, 128] width 123 height 16
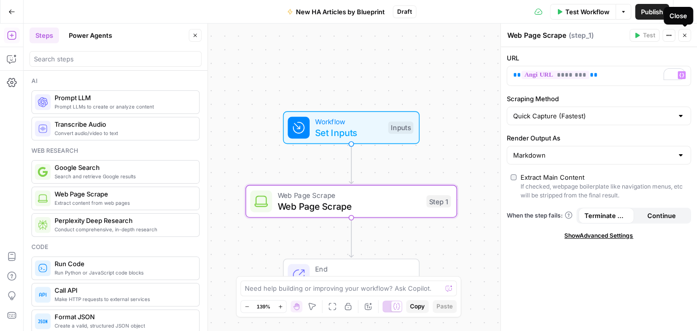
click at [684, 36] on icon "button" at bounding box center [684, 35] width 6 height 6
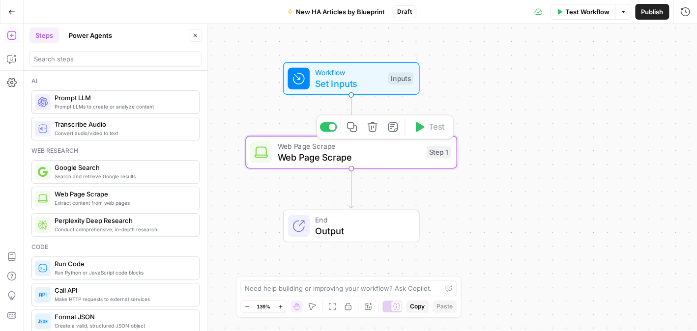
click at [321, 159] on span "Web Page Scrape" at bounding box center [348, 157] width 143 height 14
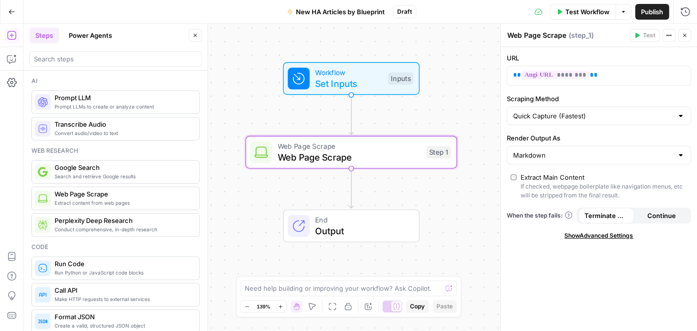
click at [540, 33] on textarea "Web Page Scrape" at bounding box center [536, 35] width 59 height 10
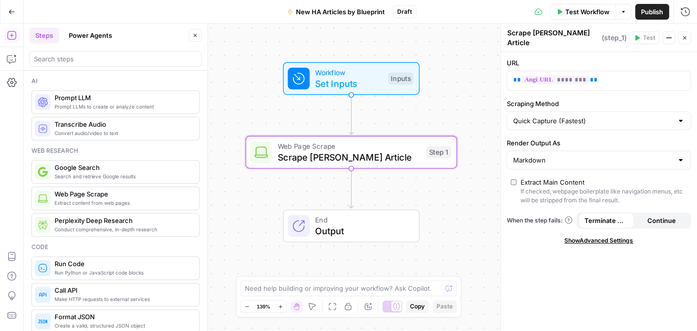
type textarea "Scrape [PERSON_NAME] Article"
click at [452, 107] on div "Workflow Set Inputs Inputs Web Page Scrape Scrape Angi Article Step 1 End Output" at bounding box center [360, 178] width 673 height 308
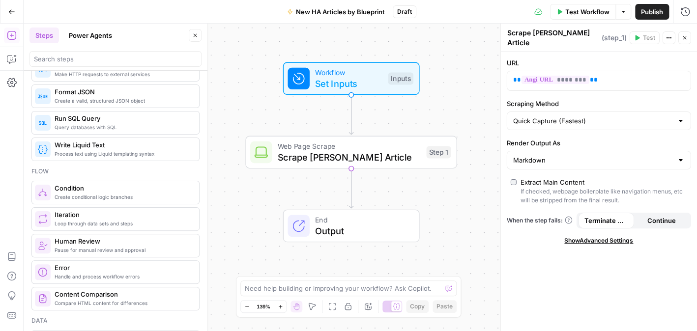
scroll to position [295, 0]
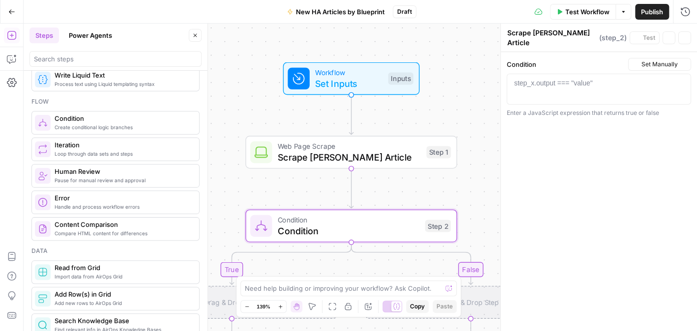
type textarea "Condition"
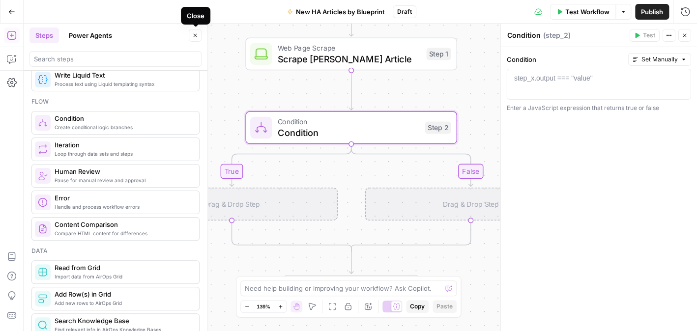
click at [193, 36] on icon "button" at bounding box center [195, 35] width 6 height 6
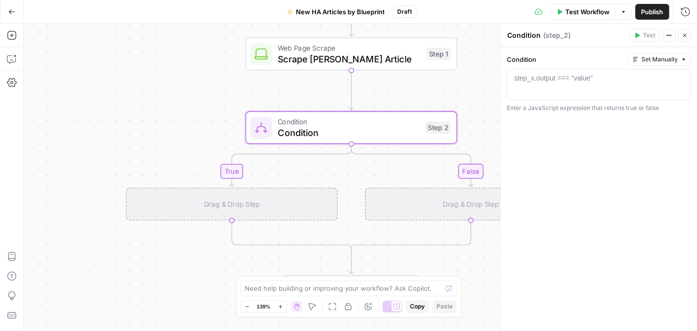
click at [562, 79] on div "step_x.output === "value"" at bounding box center [553, 78] width 79 height 10
paste textarea "**********"
type textarea "**********"
click at [245, 305] on icon "button" at bounding box center [246, 306] width 5 height 5
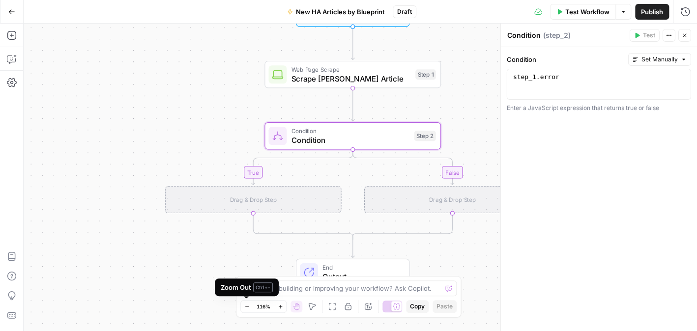
click at [244, 305] on icon "button" at bounding box center [246, 306] width 5 height 5
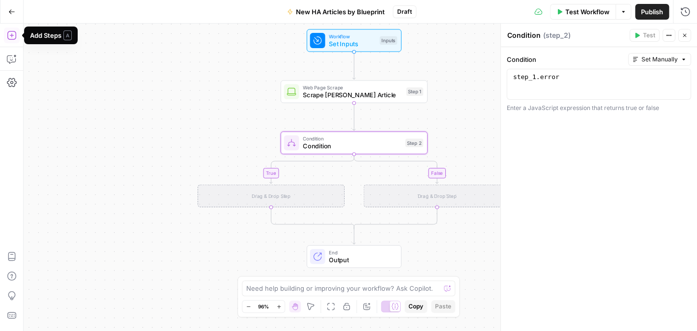
click at [15, 36] on icon "button" at bounding box center [12, 35] width 10 height 10
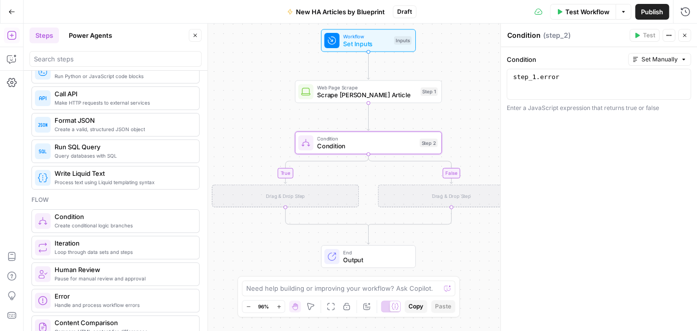
scroll to position [246, 0]
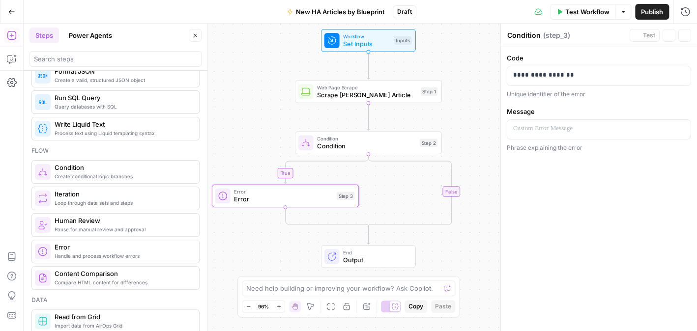
type textarea "Error"
click at [581, 79] on p "**********" at bounding box center [599, 75] width 172 height 10
drag, startPoint x: 594, startPoint y: 79, endPoint x: 511, endPoint y: 77, distance: 82.1
click at [511, 77] on div "**********" at bounding box center [598, 75] width 183 height 19
click at [596, 128] on p at bounding box center [598, 129] width 171 height 10
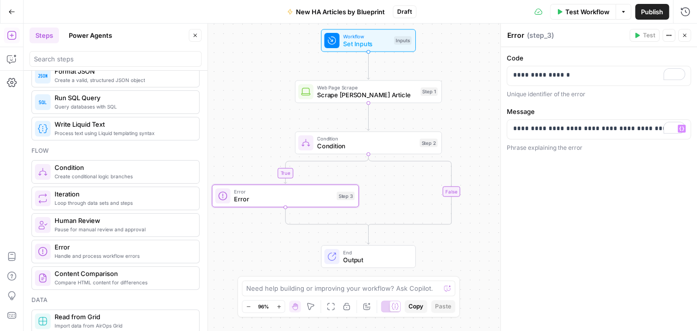
click at [464, 51] on div "true false Workflow Set Inputs Inputs Web Page Scrape Scrape Angi Article Step …" at bounding box center [360, 178] width 673 height 308
click at [683, 34] on icon "button" at bounding box center [684, 35] width 6 height 6
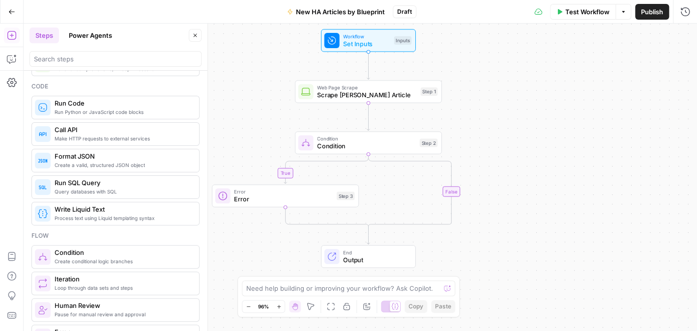
scroll to position [147, 0]
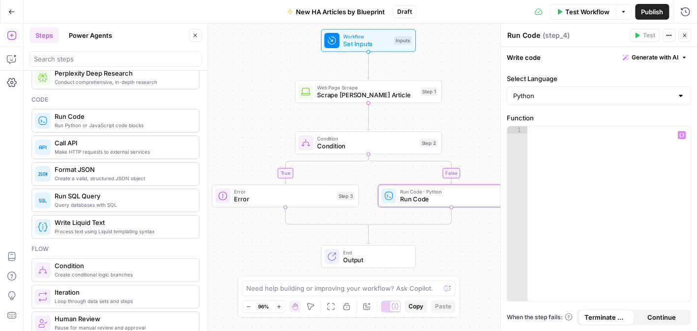
click at [559, 150] on div at bounding box center [609, 221] width 164 height 190
paste textarea "**********"
type textarea "**********"
click at [526, 34] on textarea "Run Code" at bounding box center [523, 35] width 33 height 10
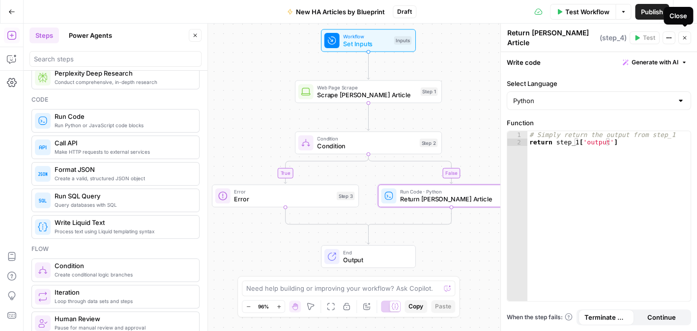
type textarea "Return [PERSON_NAME] Article"
click at [683, 37] on icon "button" at bounding box center [684, 38] width 6 height 6
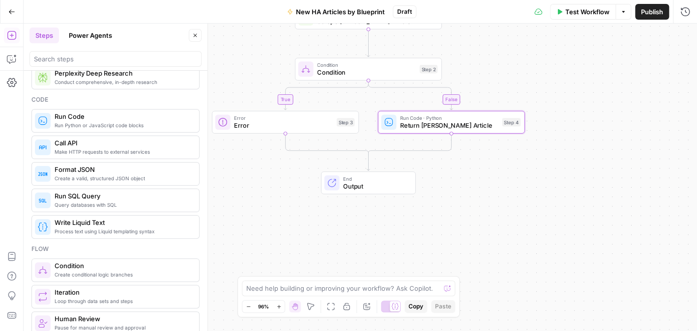
click at [248, 304] on icon "button" at bounding box center [248, 306] width 5 height 5
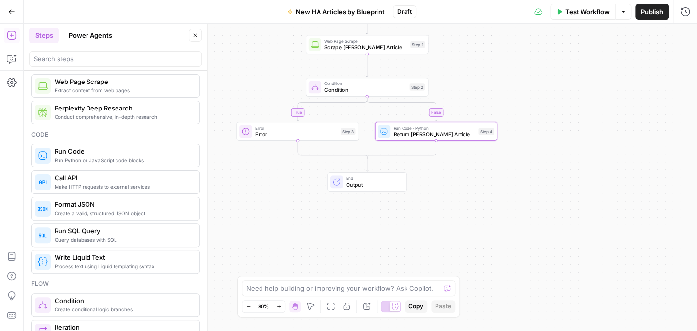
scroll to position [0, 0]
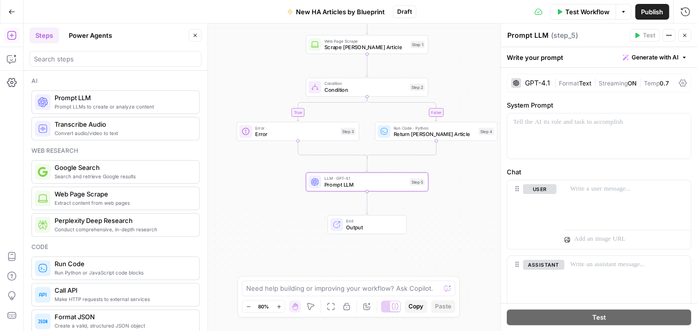
click at [558, 54] on div "Write your prompt Generate with AI" at bounding box center [599, 57] width 196 height 20
click at [566, 57] on div "Write your prompt Generate with AI" at bounding box center [599, 57] width 196 height 20
click at [564, 57] on div "Write your prompt Generate with AI" at bounding box center [599, 57] width 196 height 20
click at [555, 58] on div "Write your prompt Generate with AI" at bounding box center [599, 57] width 196 height 20
drag, startPoint x: 507, startPoint y: 55, endPoint x: 569, endPoint y: 57, distance: 62.0
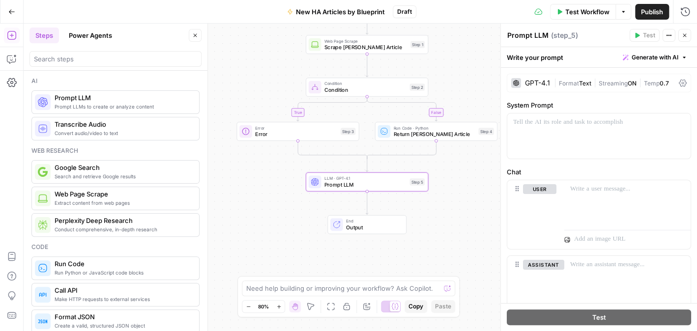
click at [569, 57] on div "Write your prompt Generate with AI" at bounding box center [599, 57] width 196 height 20
click at [548, 59] on div "Write your prompt Generate with AI" at bounding box center [599, 57] width 196 height 20
click at [551, 56] on div "Write your prompt Generate with AI" at bounding box center [599, 57] width 196 height 20
click at [561, 54] on div "Write your prompt Generate with AI" at bounding box center [599, 57] width 196 height 20
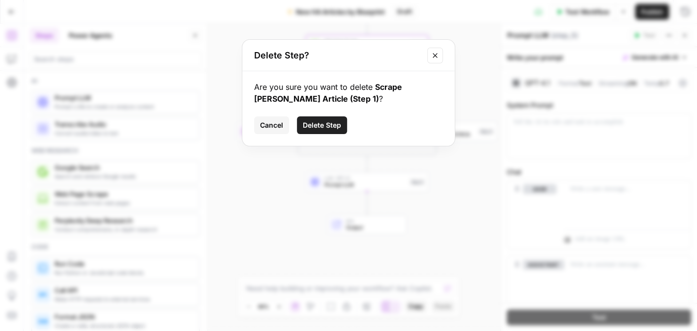
click at [269, 120] on span "Cancel" at bounding box center [271, 125] width 23 height 10
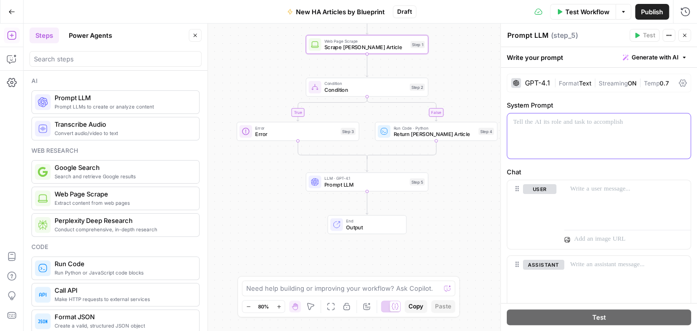
click at [570, 121] on p at bounding box center [598, 122] width 171 height 10
click at [534, 36] on textarea "Prompt LLM" at bounding box center [527, 35] width 41 height 10
type textarea "P"
type textarea "a"
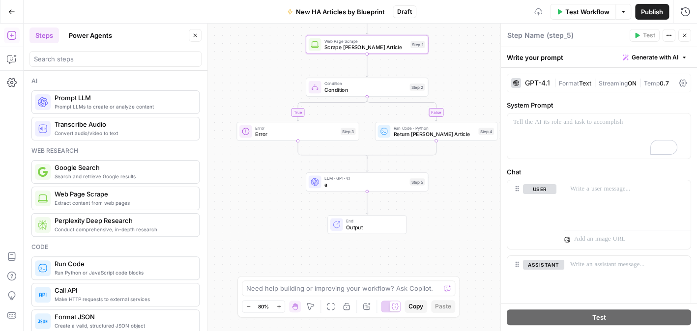
type textarea "a"
click at [523, 36] on textarea "Analze Content Structure" at bounding box center [550, 35] width 86 height 10
type textarea "Analyze Content Structure"
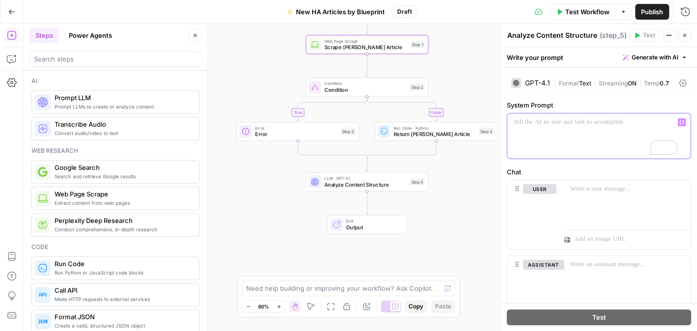
click at [583, 126] on p "To enrich screen reader interactions, please activate Accessibility in Grammarl…" at bounding box center [598, 122] width 171 height 10
click at [580, 80] on span "Text" at bounding box center [585, 83] width 12 height 7
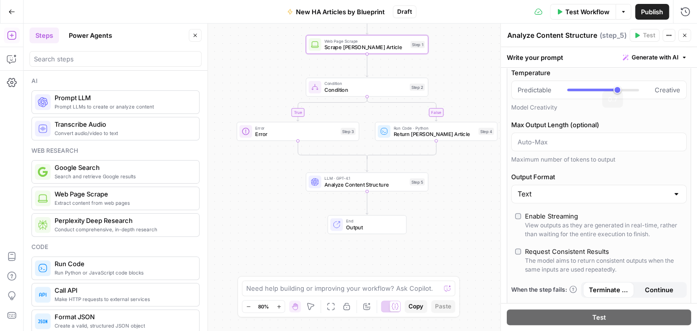
scroll to position [147, 0]
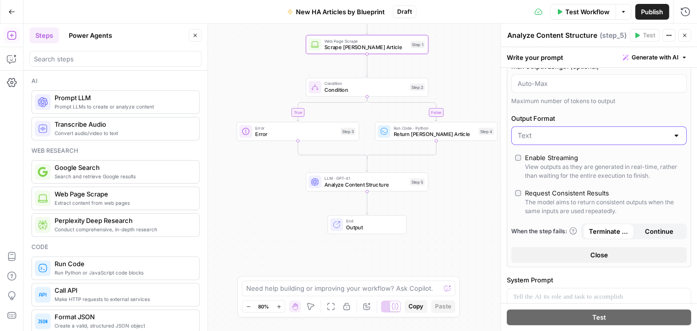
click at [592, 134] on input "Output Format" at bounding box center [592, 136] width 151 height 10
click at [580, 178] on button "JSON" at bounding box center [594, 173] width 159 height 14
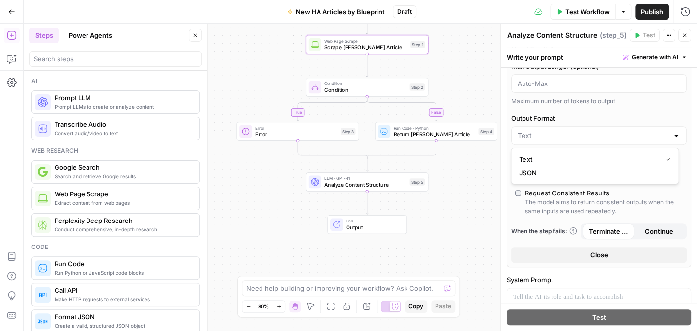
type input "JSON"
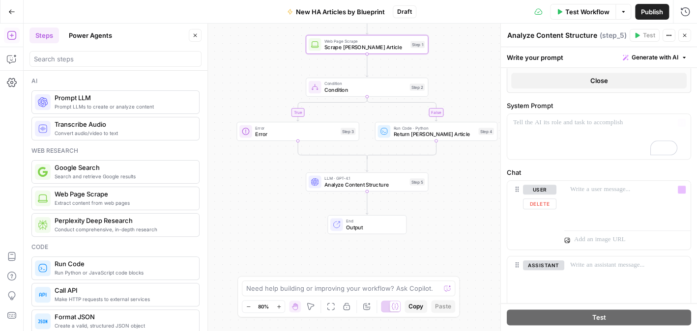
scroll to position [377, 0]
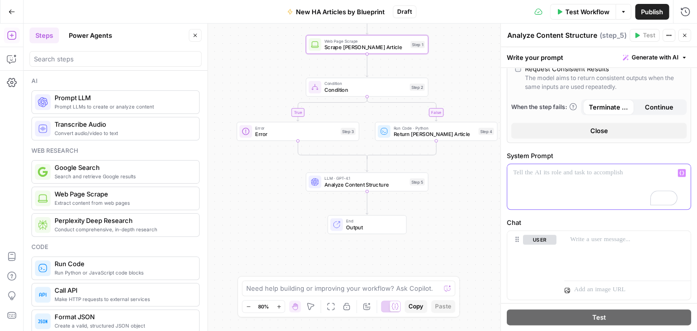
click at [538, 168] on p "To enrich screen reader interactions, please activate Accessibility in Grammarl…" at bounding box center [598, 173] width 171 height 10
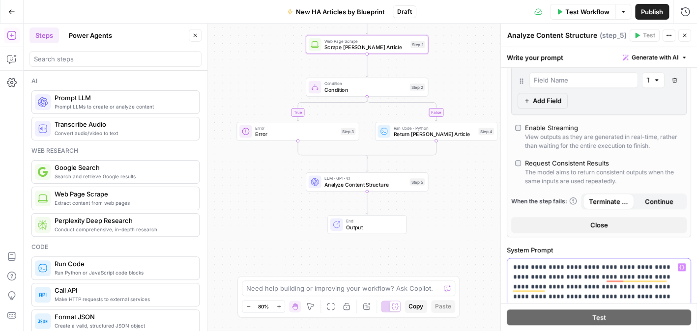
scroll to position [0, 0]
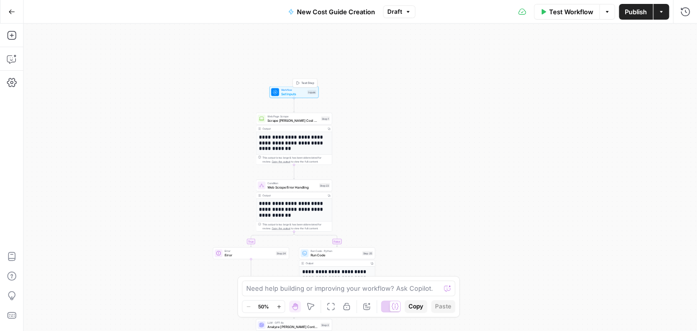
click at [295, 90] on span "Workflow" at bounding box center [293, 90] width 25 height 4
click at [681, 34] on icon "button" at bounding box center [684, 35] width 6 height 6
click at [287, 90] on span "Workflow" at bounding box center [293, 90] width 25 height 4
click at [687, 32] on button "Close" at bounding box center [684, 35] width 13 height 13
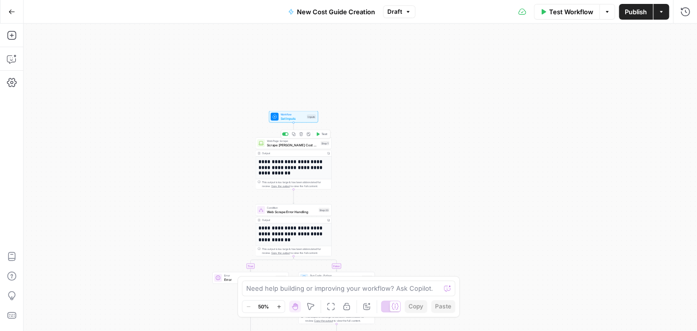
click at [273, 146] on span "Scrape Angi Cost Guide" at bounding box center [293, 144] width 52 height 5
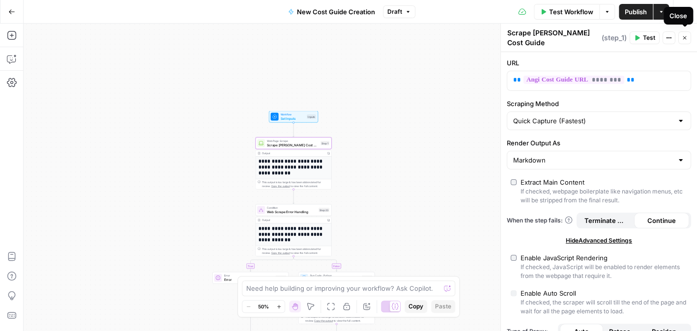
click at [682, 31] on button "Close" at bounding box center [684, 37] width 13 height 13
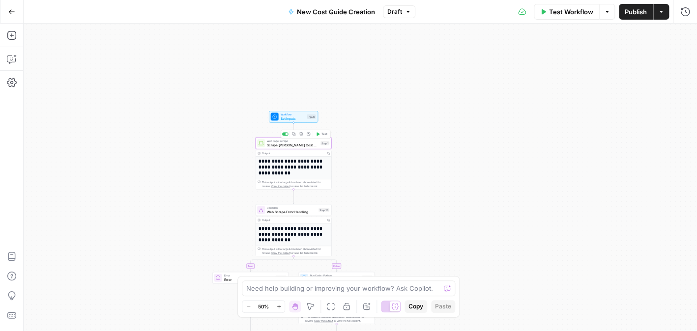
click at [287, 146] on span "Scrape Angi Cost Guide" at bounding box center [293, 144] width 52 height 5
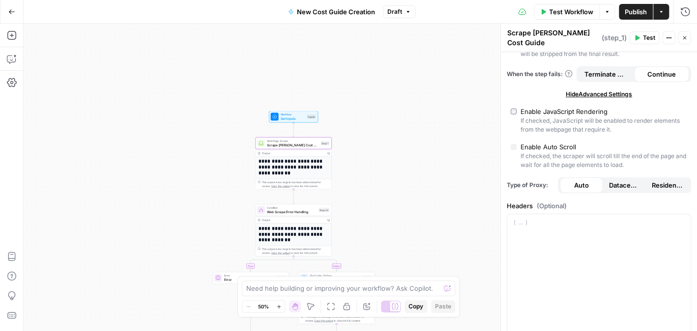
scroll to position [147, 0]
click at [605, 89] on span "Hide Advanced Settings" at bounding box center [599, 93] width 66 height 9
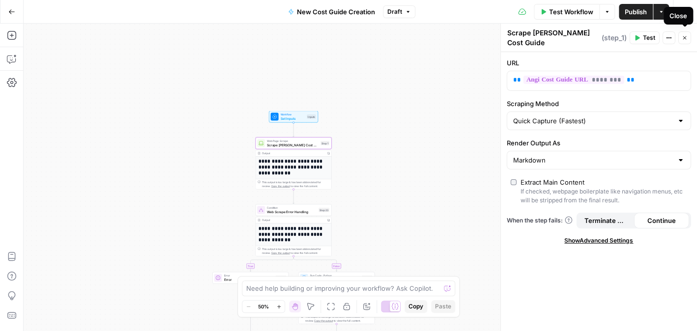
click at [682, 37] on icon "button" at bounding box center [684, 38] width 6 height 6
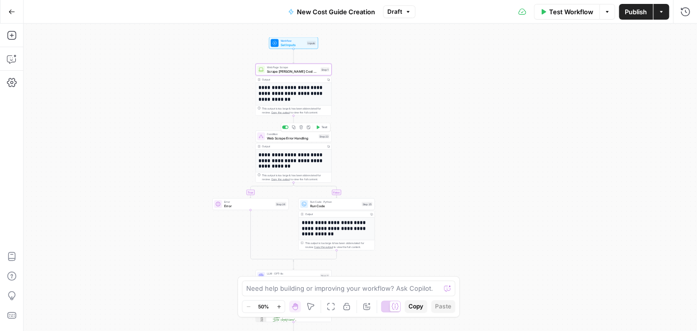
click at [295, 140] on span "Web Scrape Error Handling" at bounding box center [292, 138] width 50 height 5
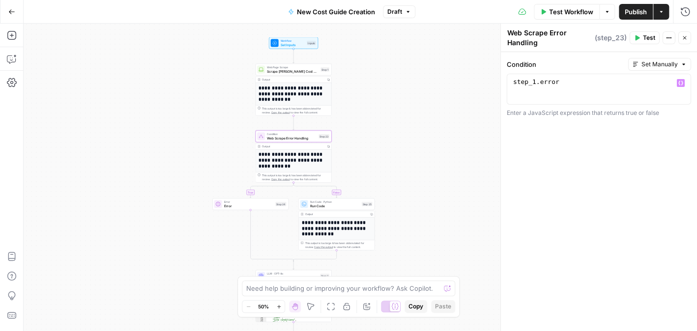
click at [530, 69] on div "Condition Set Manually" at bounding box center [599, 64] width 184 height 13
type textarea "**********"
click at [556, 80] on div "step_1 . error" at bounding box center [599, 96] width 176 height 37
drag, startPoint x: 562, startPoint y: 82, endPoint x: 531, endPoint y: 83, distance: 31.0
click at [500, 80] on div "**********" at bounding box center [598, 178] width 197 height 308
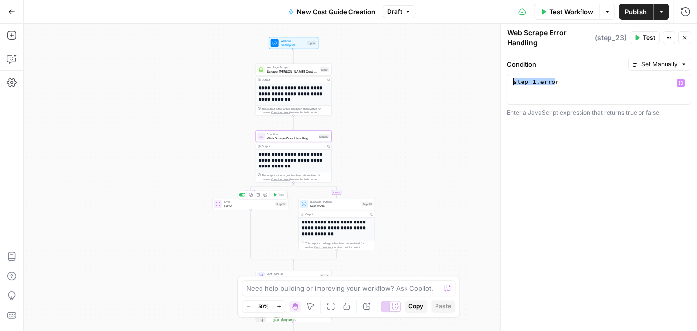
click at [243, 206] on span "Error" at bounding box center [249, 205] width 50 height 5
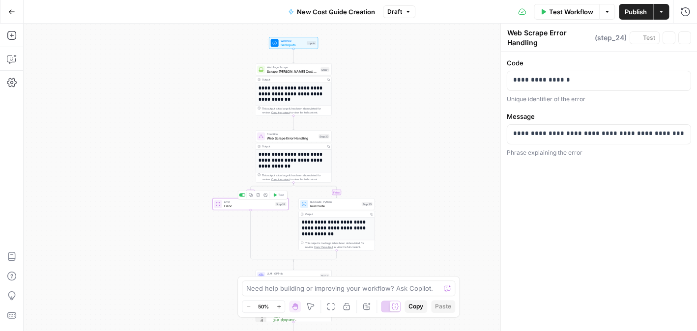
type textarea "Error"
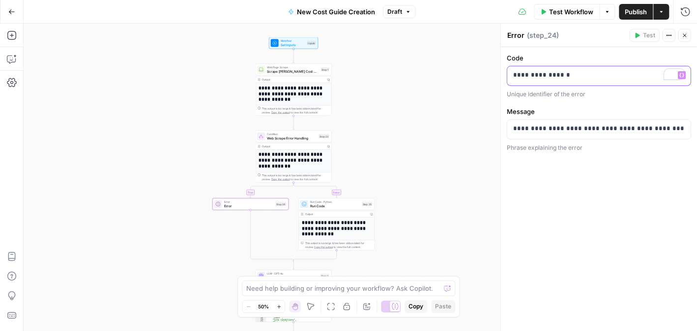
drag, startPoint x: 551, startPoint y: 69, endPoint x: 527, endPoint y: 73, distance: 24.4
click at [511, 76] on div "**********" at bounding box center [598, 75] width 183 height 19
copy p "**********"
drag, startPoint x: 617, startPoint y: 125, endPoint x: 625, endPoint y: 126, distance: 8.5
click at [618, 125] on p "**********" at bounding box center [599, 129] width 172 height 10
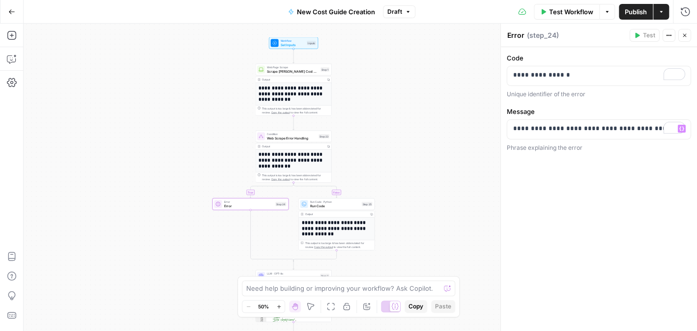
drag, startPoint x: 662, startPoint y: 128, endPoint x: 636, endPoint y: 128, distance: 26.5
click at [636, 128] on div "**********" at bounding box center [598, 129] width 183 height 19
click at [628, 127] on p "**********" at bounding box center [599, 129] width 172 height 10
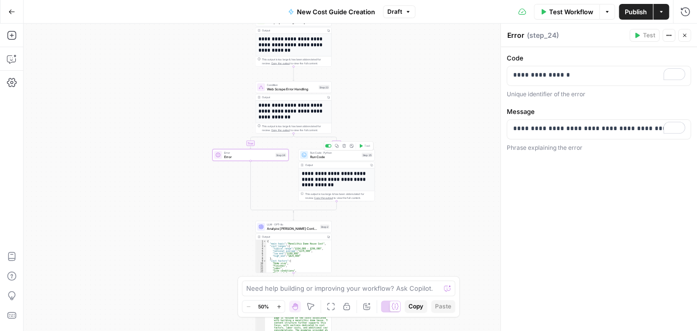
click at [338, 158] on span "Run Code" at bounding box center [335, 156] width 50 height 5
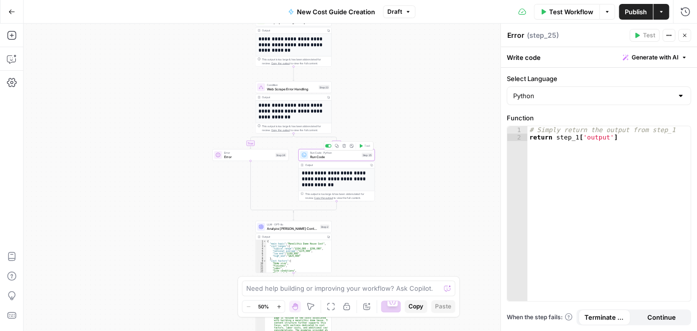
type textarea "Run Code"
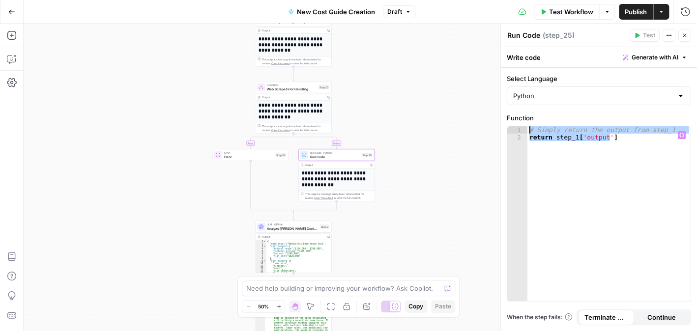
drag, startPoint x: 619, startPoint y: 138, endPoint x: 534, endPoint y: 132, distance: 85.2
click at [511, 132] on div "**********" at bounding box center [598, 213] width 183 height 175
type textarea "**********"
click at [683, 30] on button "Close" at bounding box center [684, 35] width 13 height 13
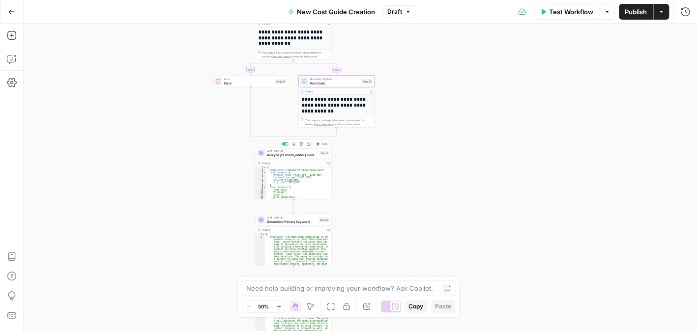
click at [301, 155] on span "Analyze Angi Content Structure" at bounding box center [292, 154] width 51 height 5
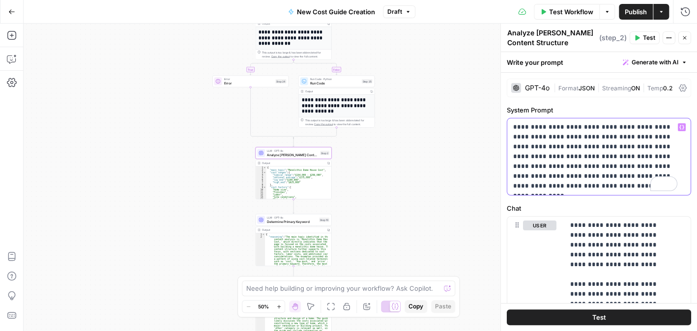
drag, startPoint x: 600, startPoint y: 188, endPoint x: 537, endPoint y: 128, distance: 86.9
click at [509, 123] on div "**********" at bounding box center [598, 156] width 183 height 77
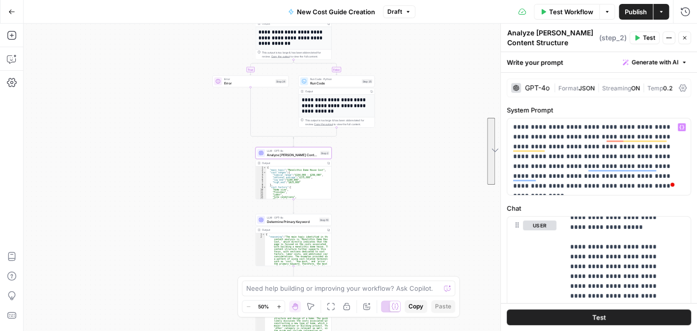
click at [577, 85] on span "Format" at bounding box center [568, 88] width 20 height 7
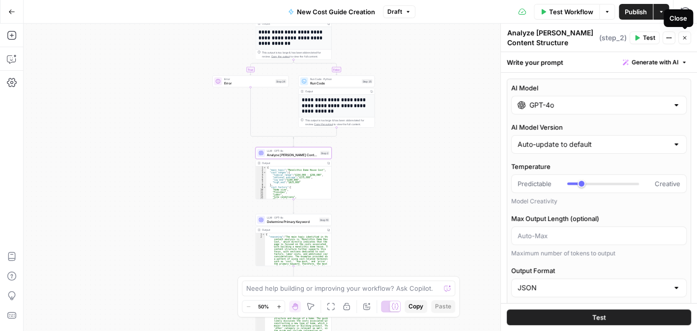
click at [682, 34] on button "Close" at bounding box center [684, 37] width 13 height 13
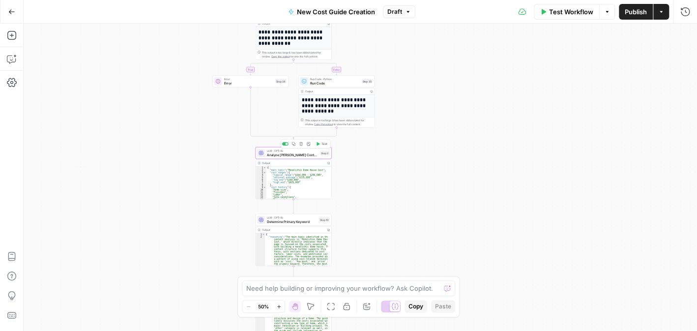
click at [284, 154] on span "Analyze Angi Content Structure" at bounding box center [292, 154] width 51 height 5
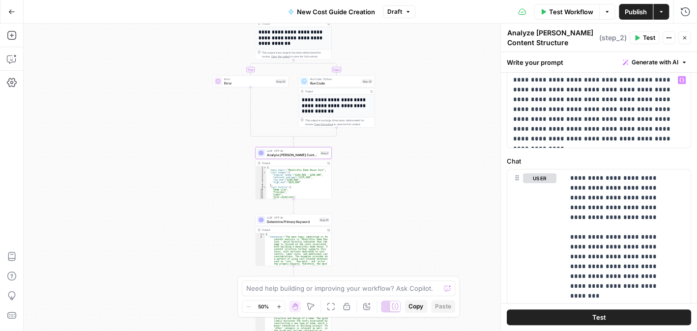
scroll to position [98, 0]
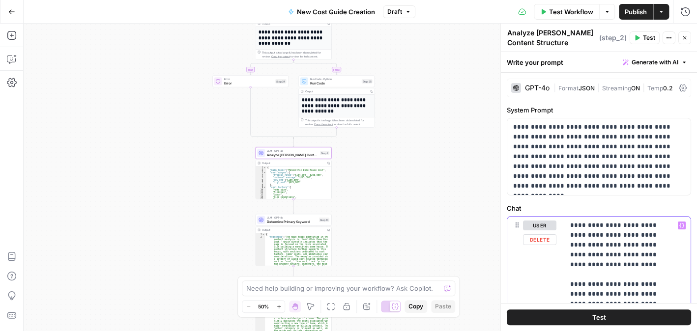
scroll to position [147, 0]
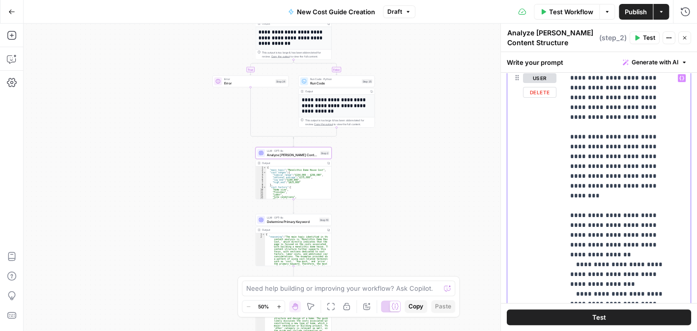
drag, startPoint x: 562, startPoint y: 136, endPoint x: 588, endPoint y: 144, distance: 26.7
click at [594, 146] on div "**********" at bounding box center [598, 281] width 183 height 424
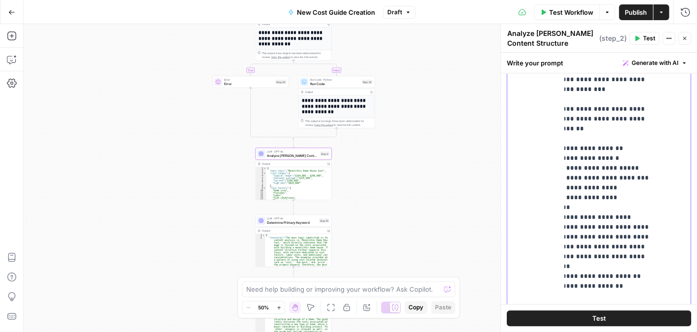
scroll to position [365, 0]
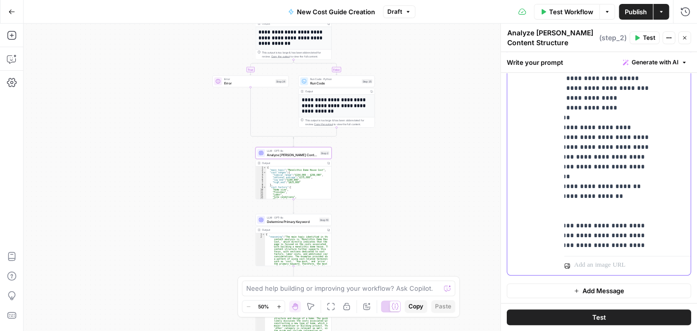
drag, startPoint x: 567, startPoint y: 134, endPoint x: 641, endPoint y: 274, distance: 158.3
click at [641, 274] on div "**********" at bounding box center [627, 64] width 126 height 424
copy p "**********"
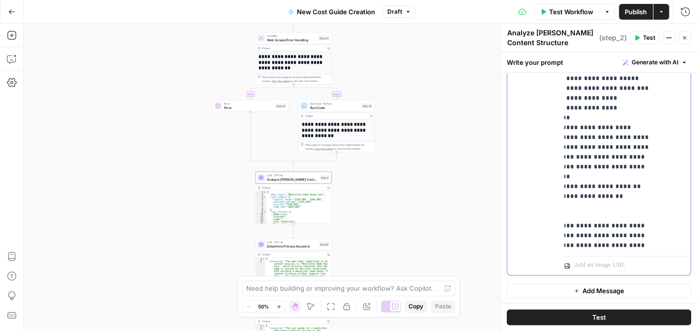
click at [546, 128] on div "user Delete" at bounding box center [539, 64] width 33 height 416
click at [684, 38] on icon "button" at bounding box center [683, 37] width 3 height 3
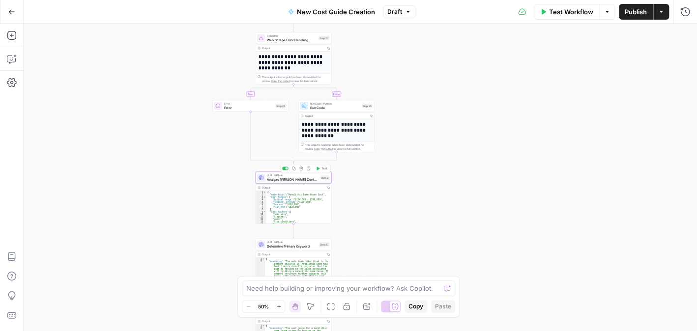
click at [300, 179] on span "Analyze Angi Content Structure" at bounding box center [292, 179] width 51 height 5
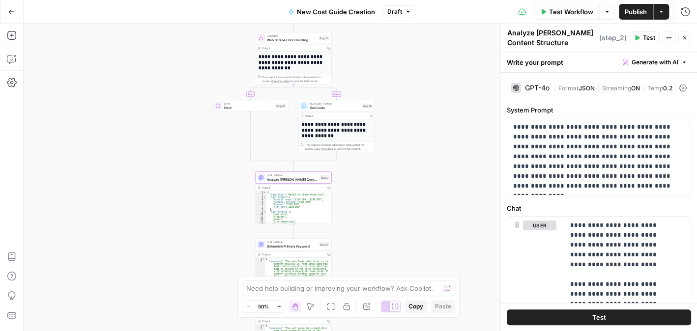
click at [578, 88] on span "Format" at bounding box center [568, 88] width 20 height 7
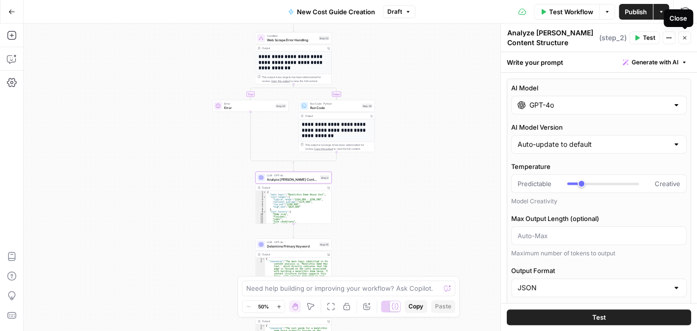
click at [686, 40] on icon "button" at bounding box center [684, 38] width 6 height 6
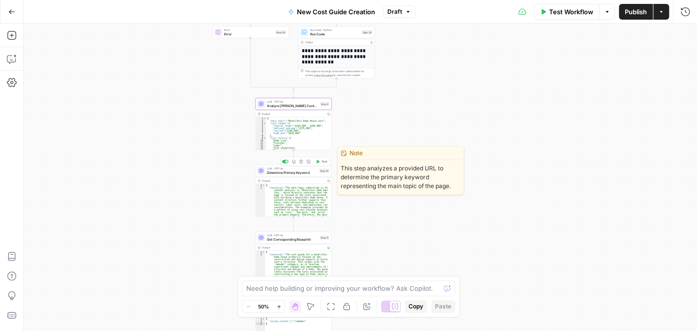
click at [285, 174] on span "Determine Primary Keyword" at bounding box center [292, 172] width 50 height 5
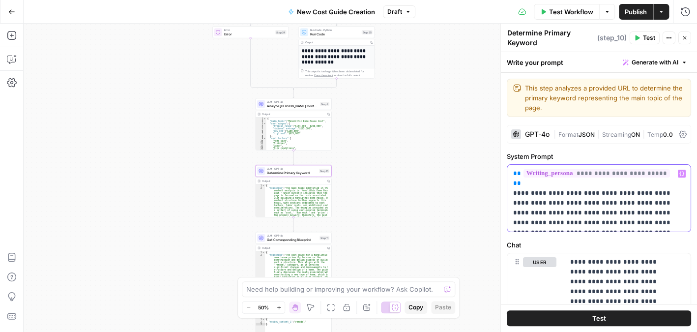
click at [569, 210] on p "**********" at bounding box center [595, 198] width 164 height 59
click at [592, 217] on p "**********" at bounding box center [595, 198] width 164 height 59
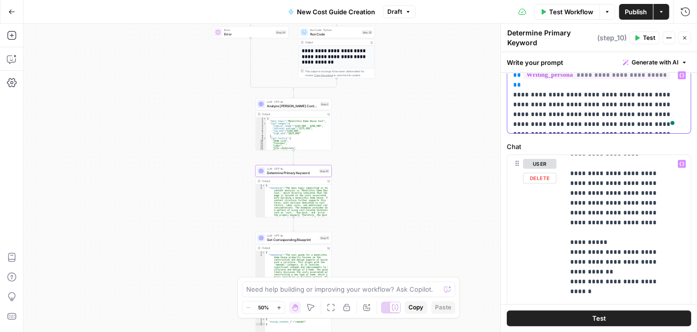
scroll to position [0, 0]
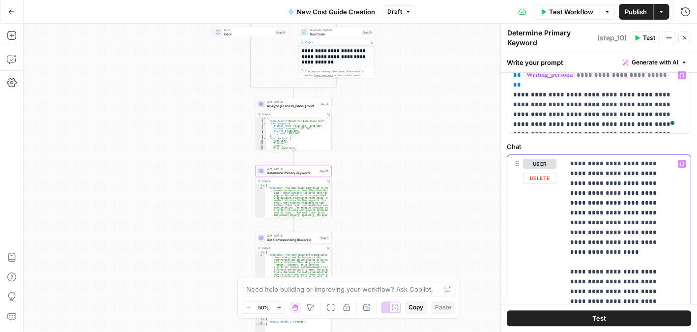
click at [592, 99] on p "**********" at bounding box center [595, 99] width 164 height 59
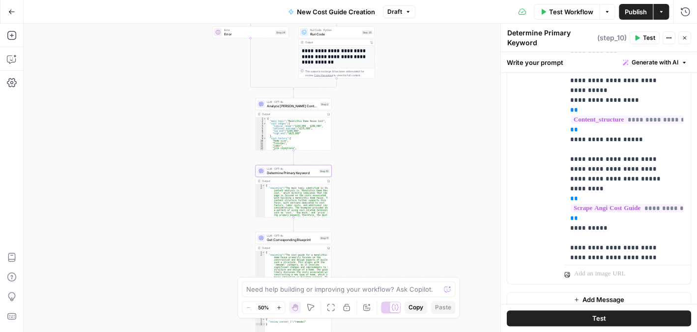
scroll to position [421, 0]
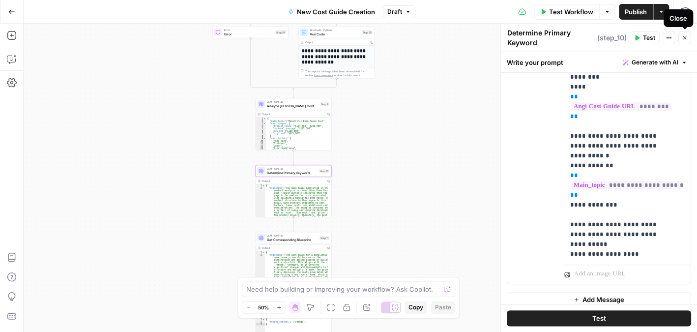
click at [683, 38] on icon "button" at bounding box center [683, 37] width 3 height 3
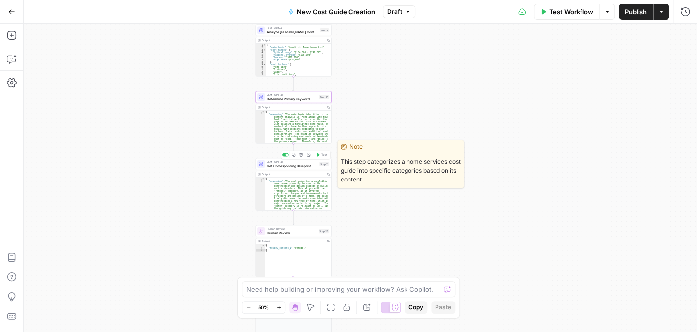
click at [271, 169] on div "LLM · GPT-4o Get Corresponding Blueprint Step 11 Copy step Delete step Edit Not…" at bounding box center [293, 164] width 76 height 12
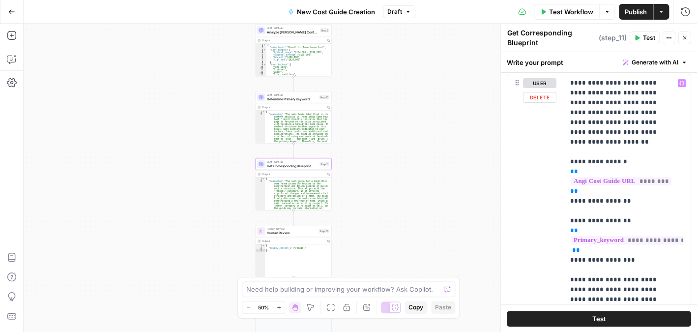
scroll to position [0, 0]
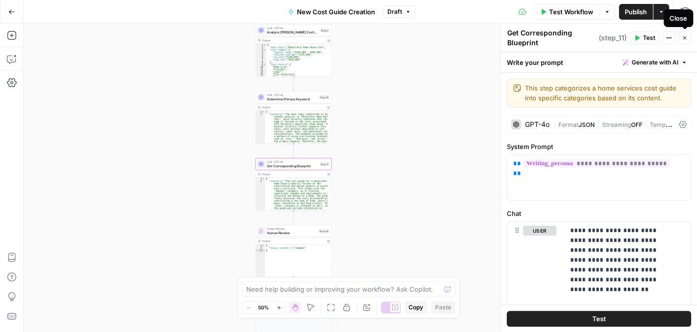
click at [682, 38] on icon "button" at bounding box center [684, 38] width 6 height 6
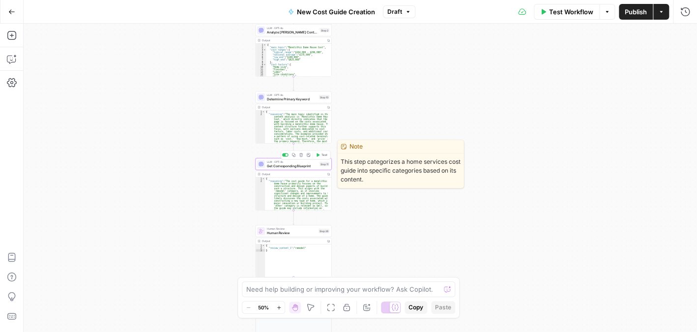
click at [301, 170] on div "LLM · GPT-4o Get Corresponding Blueprint Step 11 Copy step Delete step Edit Not…" at bounding box center [293, 164] width 76 height 12
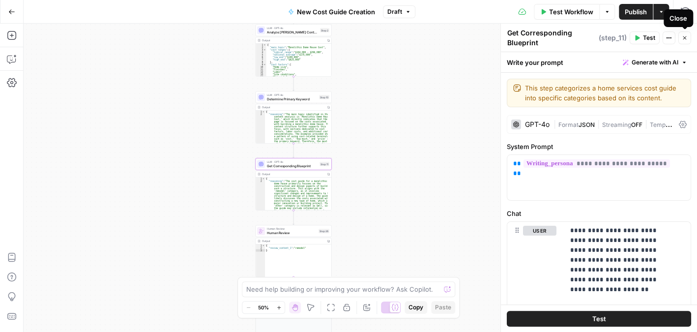
click at [683, 37] on icon "button" at bounding box center [683, 37] width 3 height 3
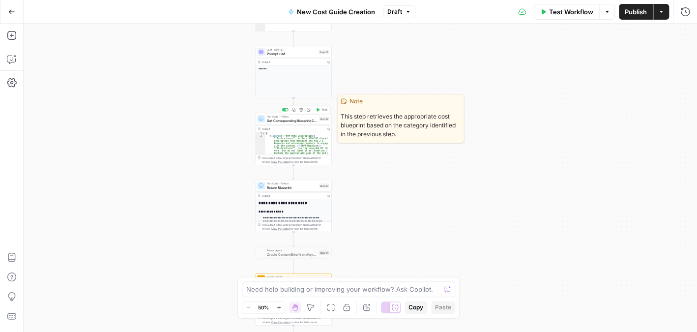
click at [294, 121] on span "Get Corresponding Blueprint Content" at bounding box center [292, 120] width 50 height 5
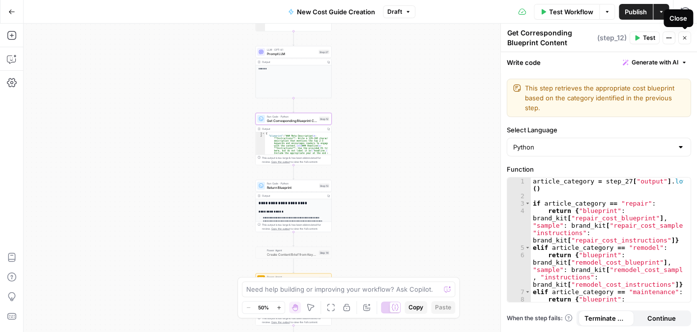
click at [682, 38] on icon "button" at bounding box center [684, 38] width 6 height 6
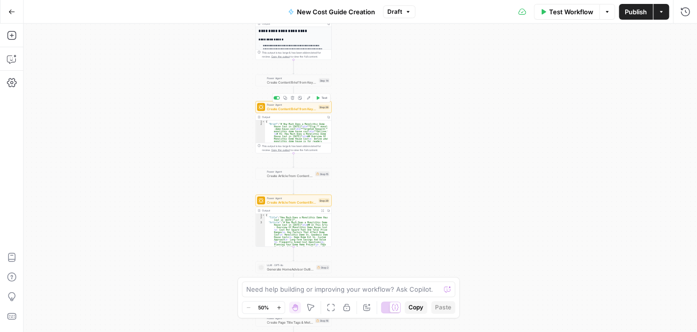
click at [281, 107] on span "Create Content Brief from Keyword - Fork" at bounding box center [292, 108] width 50 height 5
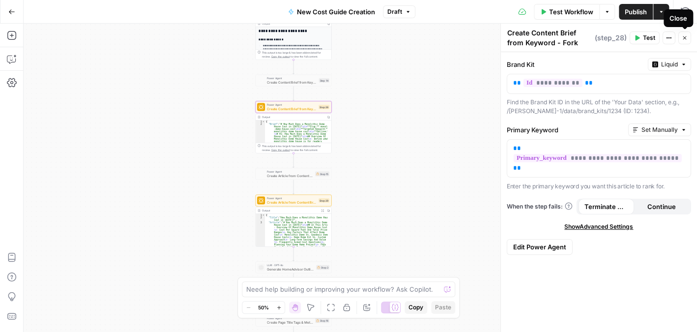
click at [686, 35] on icon "button" at bounding box center [684, 38] width 6 height 6
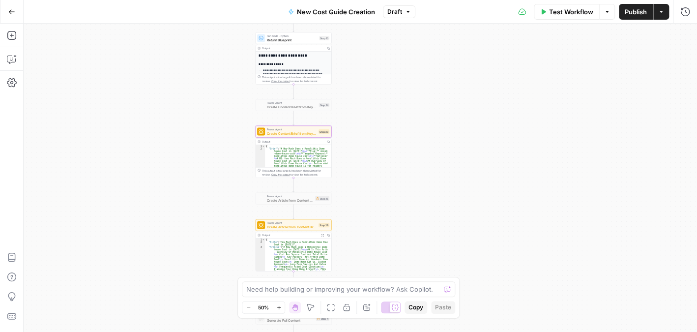
click at [315, 13] on span "New Cost Guide Creation" at bounding box center [336, 12] width 78 height 10
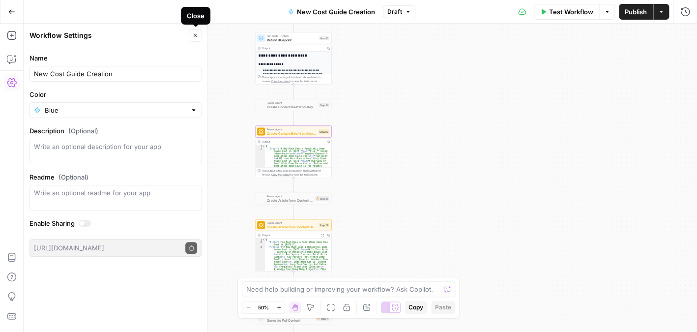
click at [194, 38] on button "Close" at bounding box center [195, 35] width 13 height 13
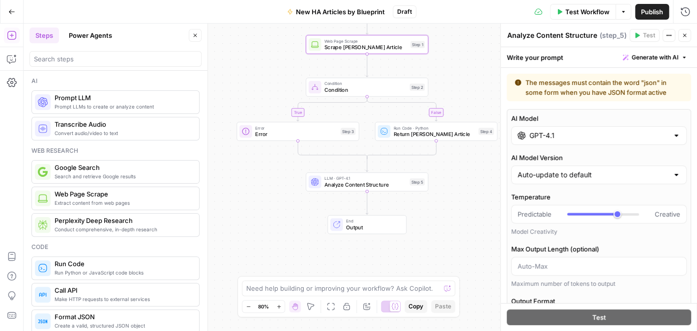
scroll to position [426, 0]
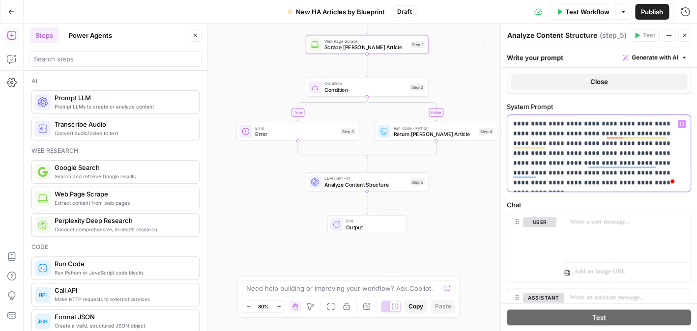
click at [534, 130] on p "**********" at bounding box center [595, 153] width 164 height 69
click at [548, 139] on p "**********" at bounding box center [595, 153] width 164 height 69
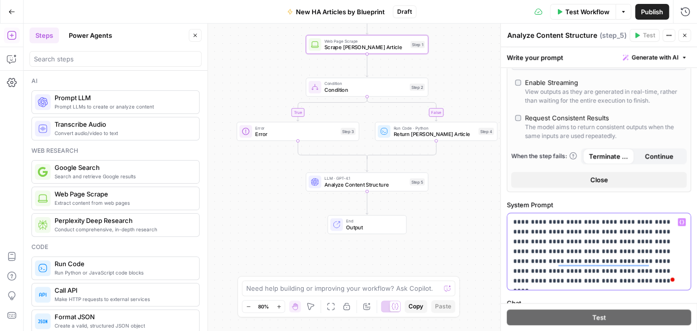
scroll to position [475, 0]
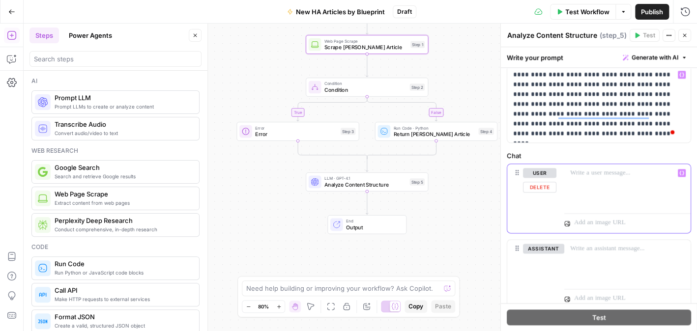
click at [579, 187] on div at bounding box center [627, 186] width 126 height 45
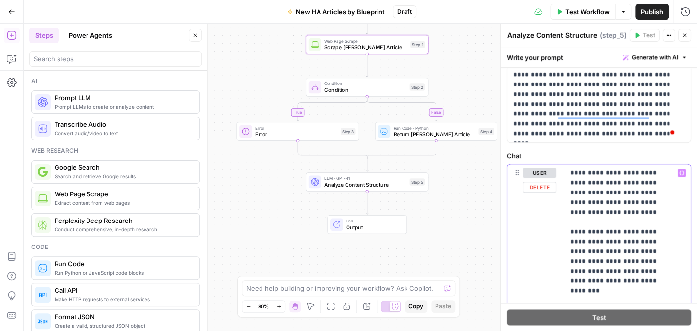
scroll to position [440, 0]
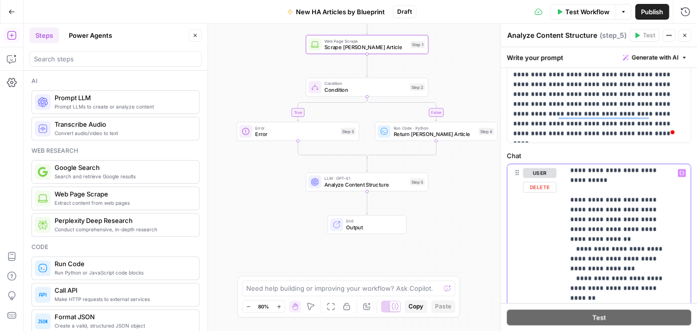
scroll to position [98, 0]
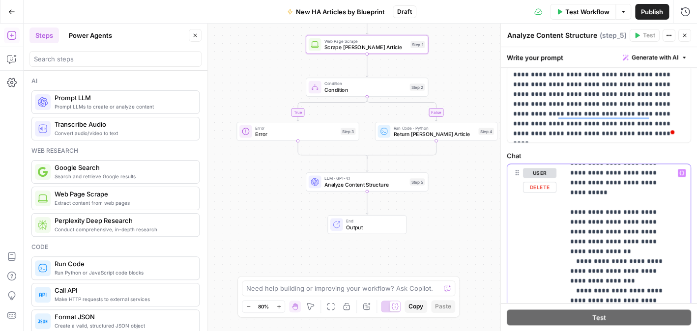
drag, startPoint x: 567, startPoint y: 189, endPoint x: 606, endPoint y: 294, distance: 111.9
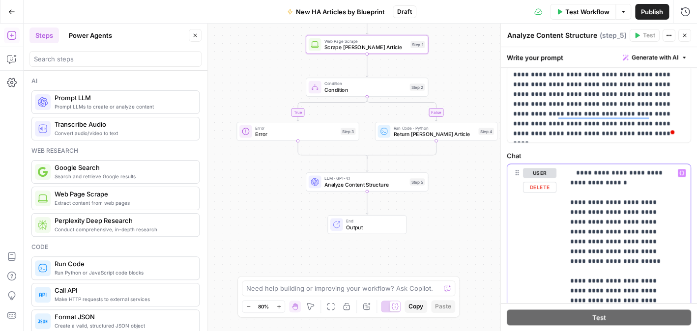
scroll to position [108, 0]
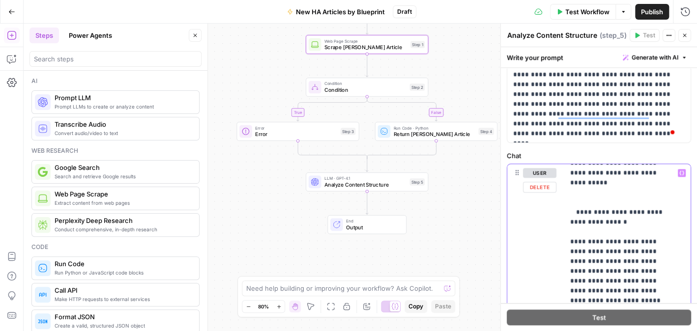
drag, startPoint x: 619, startPoint y: 199, endPoint x: 562, endPoint y: 191, distance: 57.0
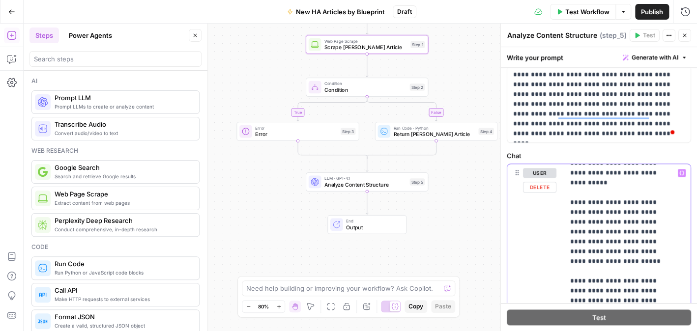
drag, startPoint x: 638, startPoint y: 229, endPoint x: 567, endPoint y: 183, distance: 84.4
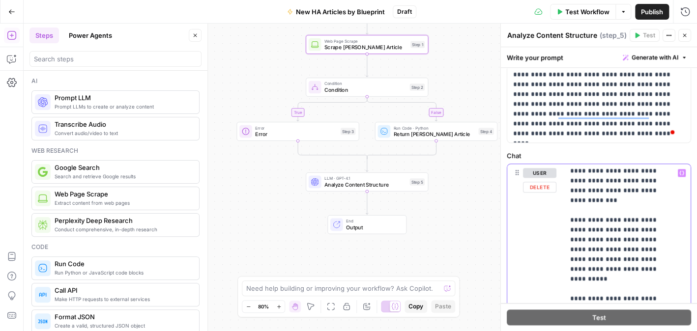
scroll to position [10, 0]
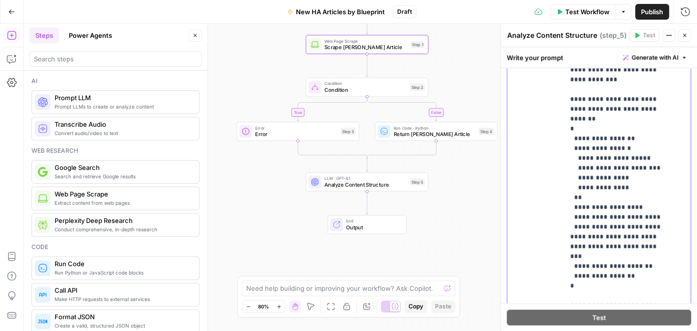
scroll to position [826, 0]
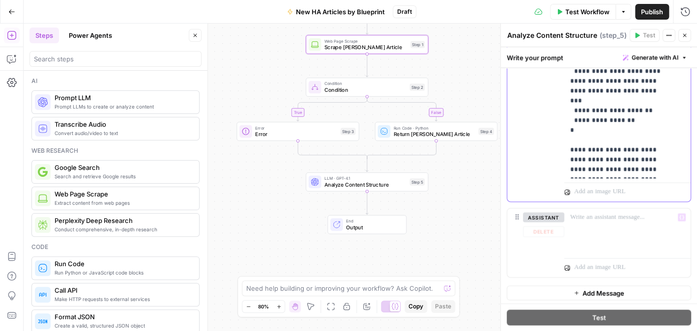
drag, startPoint x: 566, startPoint y: 207, endPoint x: 644, endPoint y: 206, distance: 78.1
click at [644, 206] on div "**********" at bounding box center [599, 27] width 184 height 500
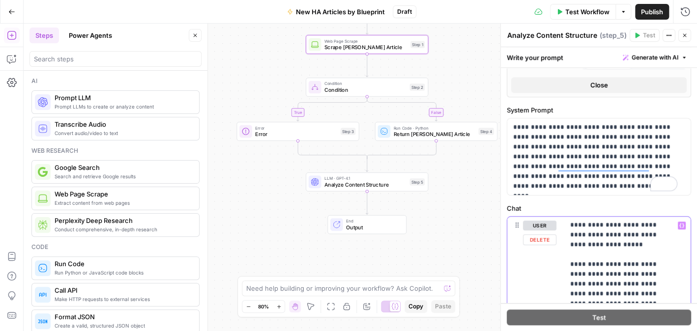
scroll to position [0, 0]
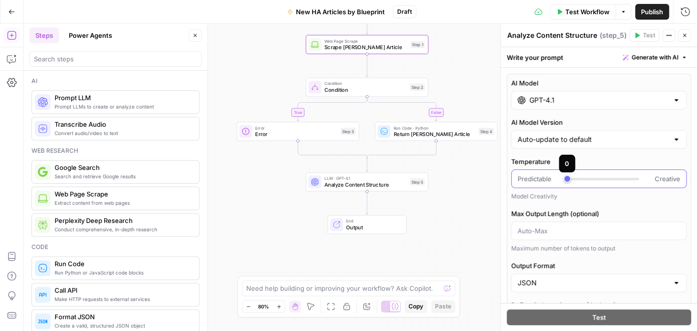
type input "***"
drag, startPoint x: 613, startPoint y: 177, endPoint x: 581, endPoint y: 182, distance: 32.2
click at [581, 182] on div at bounding box center [603, 179] width 72 height 10
click at [686, 35] on icon "button" at bounding box center [684, 35] width 6 height 6
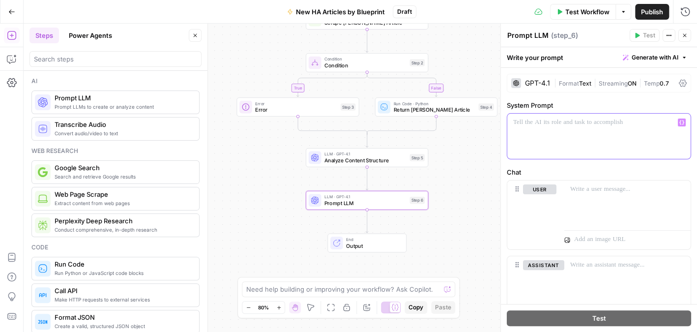
click at [543, 126] on p at bounding box center [598, 122] width 171 height 10
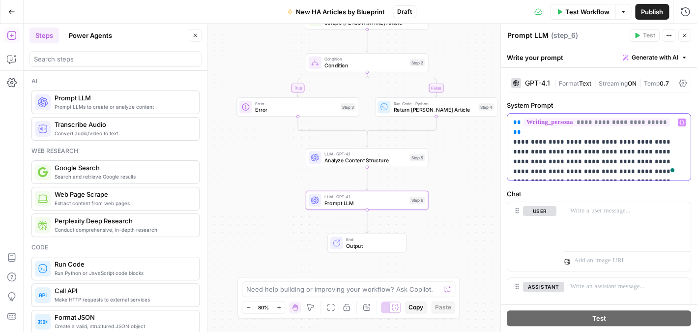
click at [659, 120] on p "**********" at bounding box center [595, 146] width 164 height 59
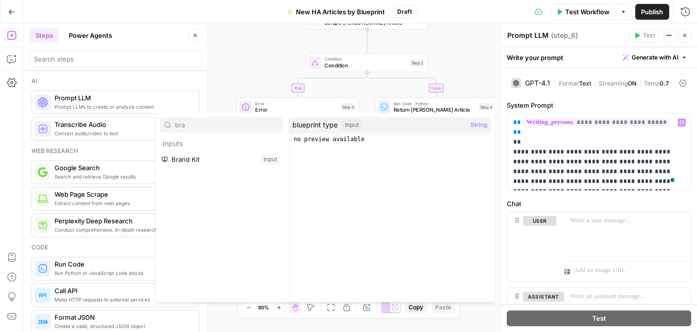
type input "bra"
click at [555, 134] on p "**********" at bounding box center [595, 151] width 164 height 69
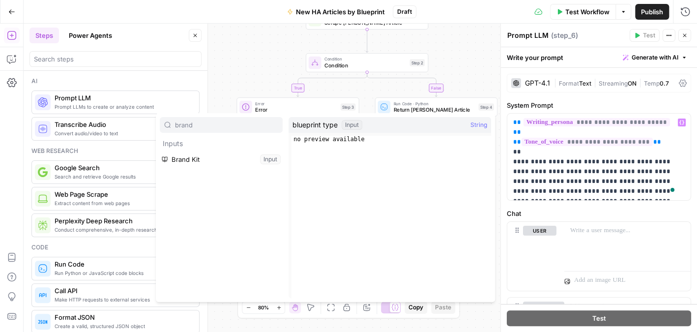
type input "brand"
click at [547, 146] on p "**********" at bounding box center [595, 156] width 164 height 79
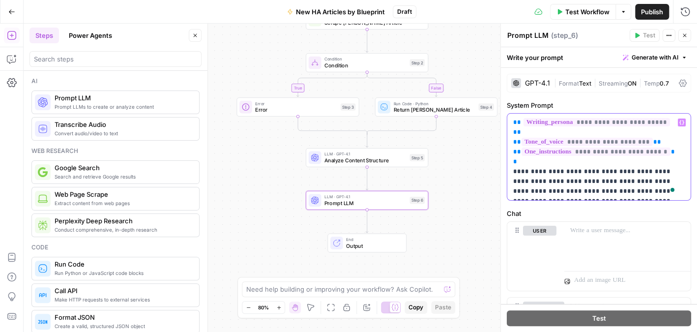
click at [602, 147] on span "**********" at bounding box center [595, 151] width 149 height 8
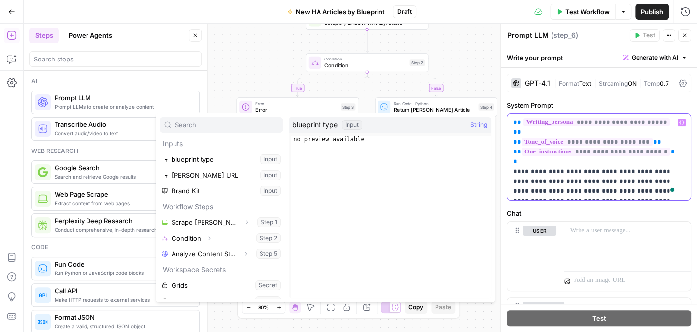
click at [606, 147] on span "**********" at bounding box center [595, 151] width 149 height 8
click at [619, 174] on p "**********" at bounding box center [595, 156] width 164 height 79
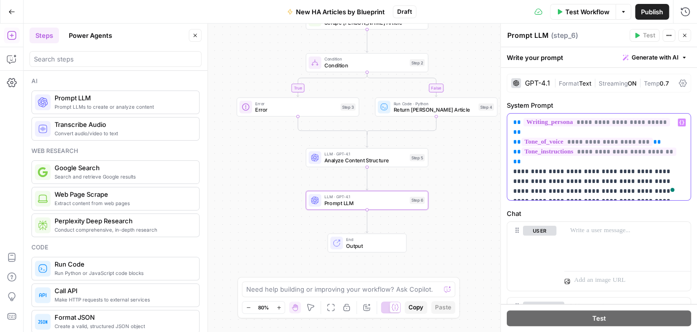
click at [596, 192] on p "**********" at bounding box center [595, 156] width 164 height 79
drag, startPoint x: 660, startPoint y: 119, endPoint x: 510, endPoint y: 108, distance: 151.3
click at [511, 109] on div "**********" at bounding box center [599, 150] width 184 height 100
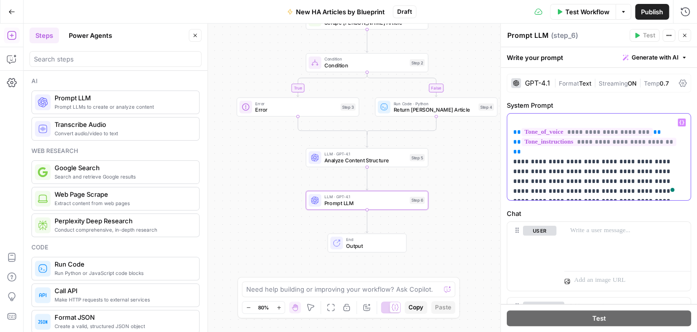
drag, startPoint x: 666, startPoint y: 143, endPoint x: 509, endPoint y: 142, distance: 157.2
click at [509, 142] on div "**********" at bounding box center [598, 156] width 183 height 86
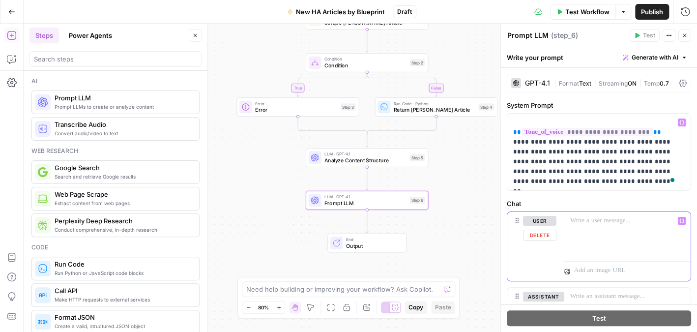
click at [609, 227] on div at bounding box center [627, 234] width 126 height 45
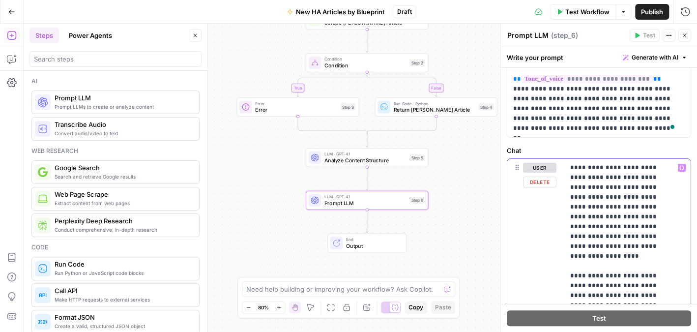
drag, startPoint x: 620, startPoint y: 228, endPoint x: 655, endPoint y: 240, distance: 37.1
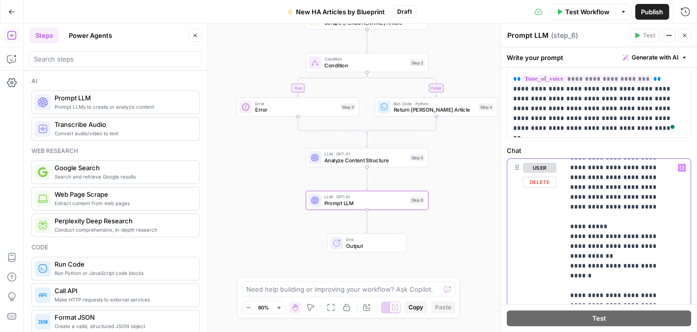
scroll to position [147, 0]
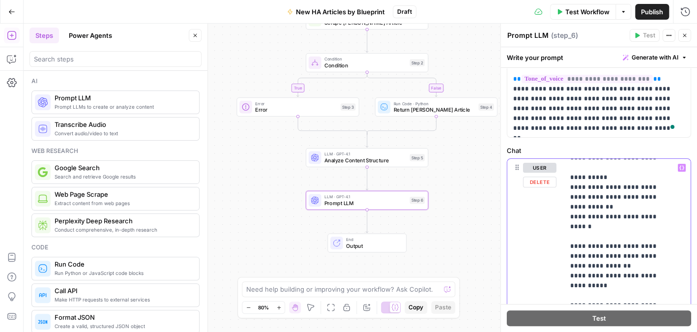
drag, startPoint x: 589, startPoint y: 255, endPoint x: 565, endPoint y: 237, distance: 29.8
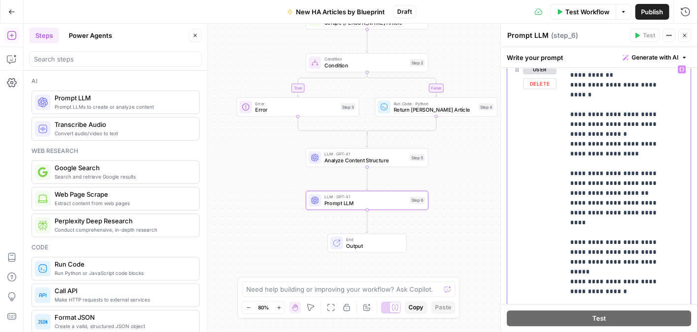
scroll to position [197, 0]
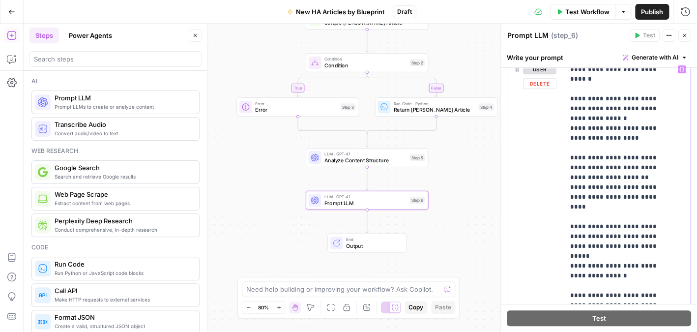
drag, startPoint x: 568, startPoint y: 138, endPoint x: 617, endPoint y: 260, distance: 131.2
click at [619, 262] on div "**********" at bounding box center [623, 260] width 119 height 400
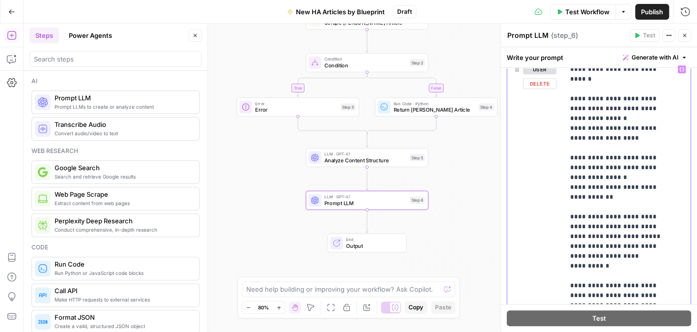
drag, startPoint x: 623, startPoint y: 225, endPoint x: 547, endPoint y: 207, distance: 78.2
click at [548, 208] on div "**********" at bounding box center [598, 272] width 183 height 424
drag, startPoint x: 624, startPoint y: 238, endPoint x: 636, endPoint y: 242, distance: 12.0
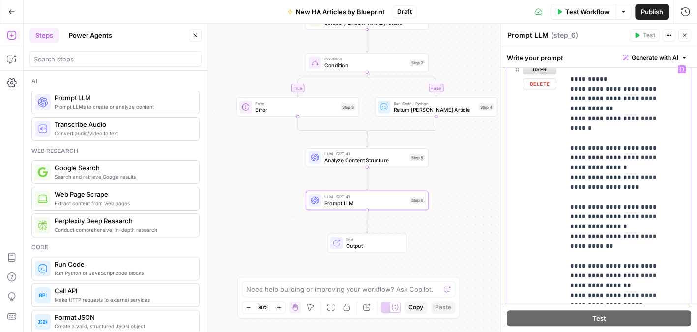
scroll to position [246, 0]
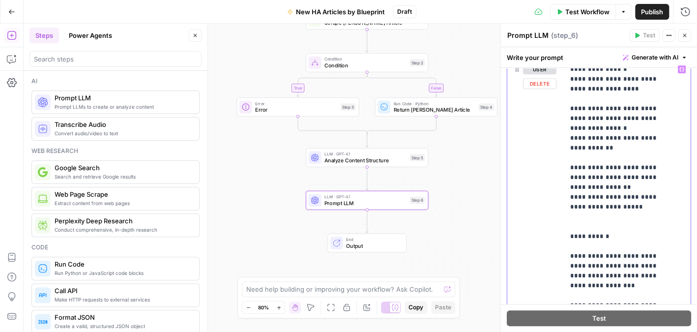
drag, startPoint x: 628, startPoint y: 196, endPoint x: 566, endPoint y: 149, distance: 77.9
click at [566, 149] on div "**********" at bounding box center [623, 260] width 119 height 400
copy p "**********"
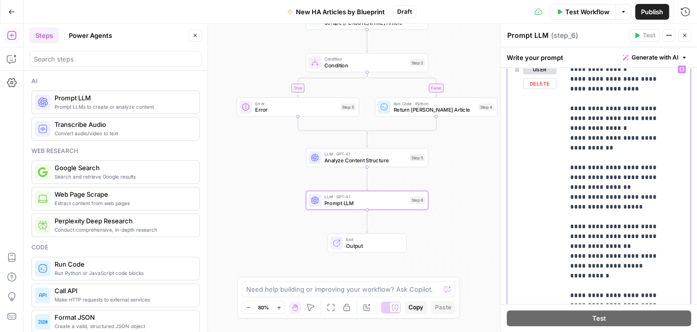
scroll to position [295, 0]
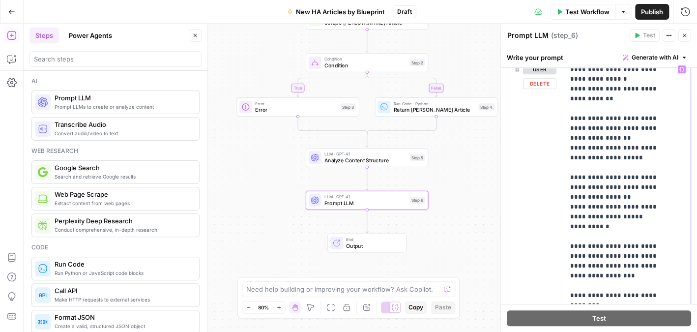
drag, startPoint x: 608, startPoint y: 195, endPoint x: 558, endPoint y: 174, distance: 54.0
click at [558, 174] on div "**********" at bounding box center [598, 272] width 183 height 424
drag, startPoint x: 625, startPoint y: 195, endPoint x: 629, endPoint y: 207, distance: 12.3
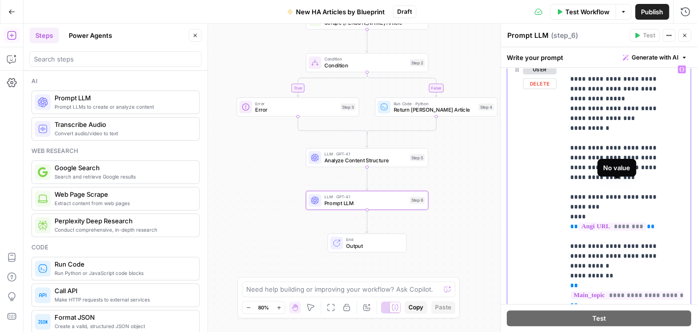
click at [613, 222] on span "********" at bounding box center [612, 226] width 68 height 8
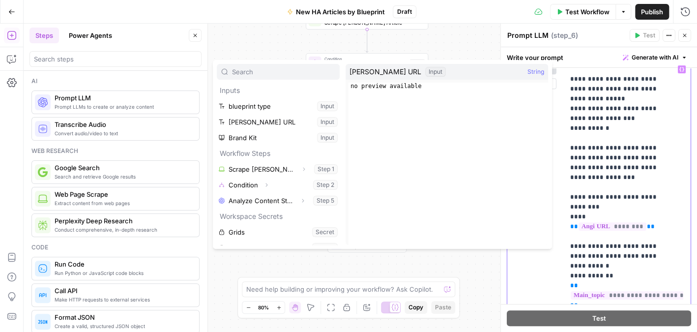
click at [613, 211] on p "**********" at bounding box center [620, 260] width 100 height 1179
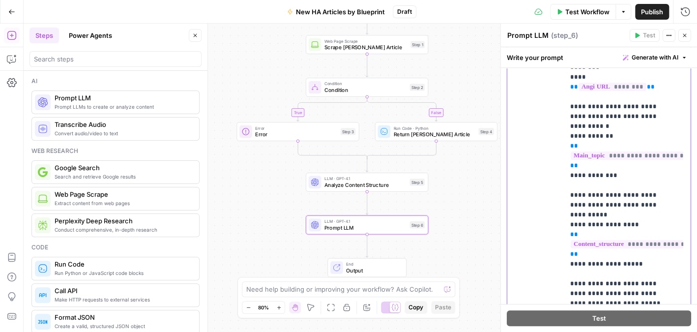
scroll to position [246, 0]
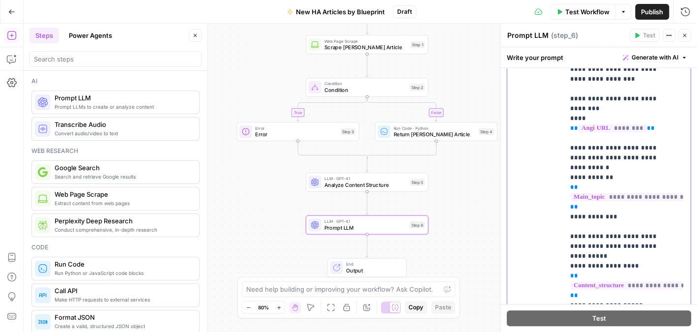
click at [631, 193] on span "**********" at bounding box center [634, 197] width 128 height 8
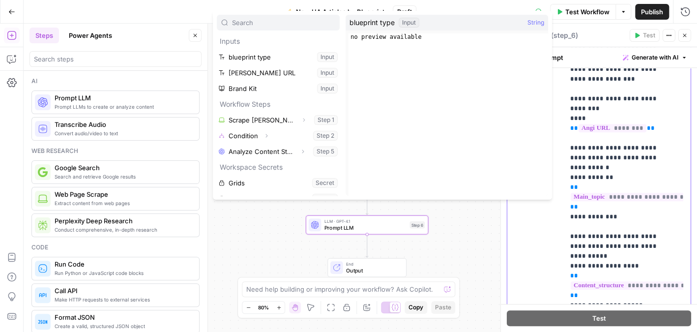
click at [627, 193] on span "**********" at bounding box center [634, 197] width 128 height 8
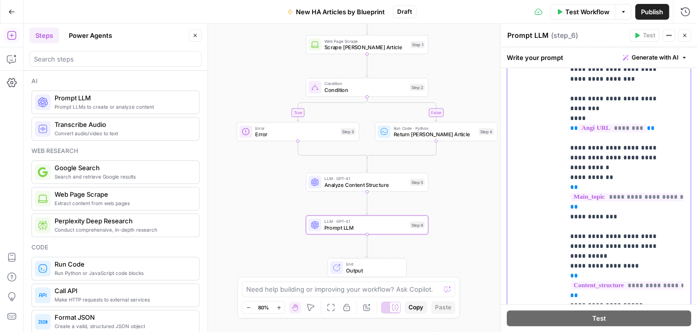
click at [623, 193] on span "**********" at bounding box center [634, 197] width 128 height 8
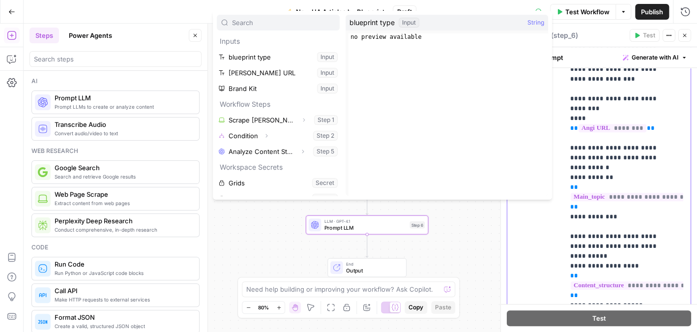
click at [627, 193] on span "**********" at bounding box center [634, 197] width 128 height 8
click at [647, 281] on span "**********" at bounding box center [655, 285] width 170 height 8
click at [617, 184] on p "**********" at bounding box center [620, 162] width 100 height 1179
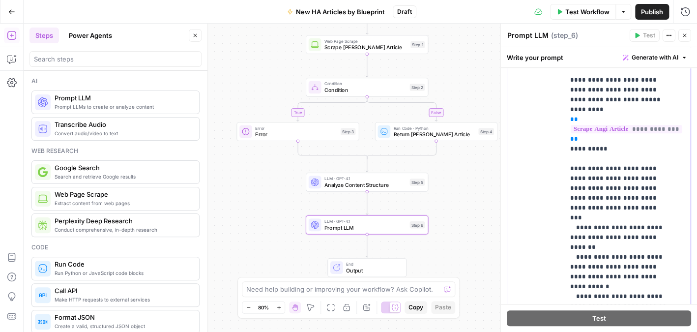
scroll to position [688, 0]
drag, startPoint x: 656, startPoint y: 196, endPoint x: 568, endPoint y: 193, distance: 88.5
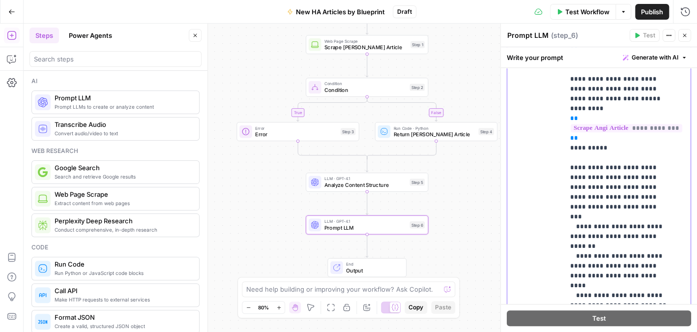
click at [568, 193] on div "**********" at bounding box center [623, 211] width 119 height 400
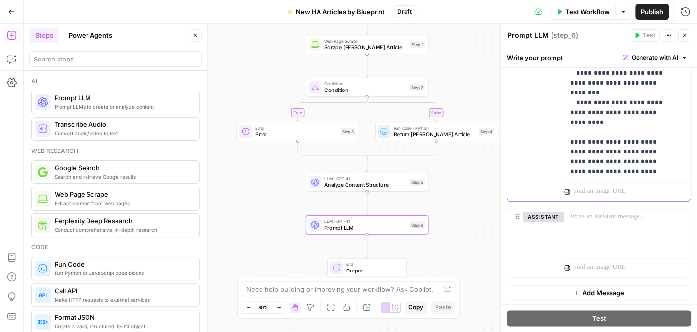
scroll to position [480, 0]
click at [685, 33] on icon "button" at bounding box center [684, 35] width 6 height 6
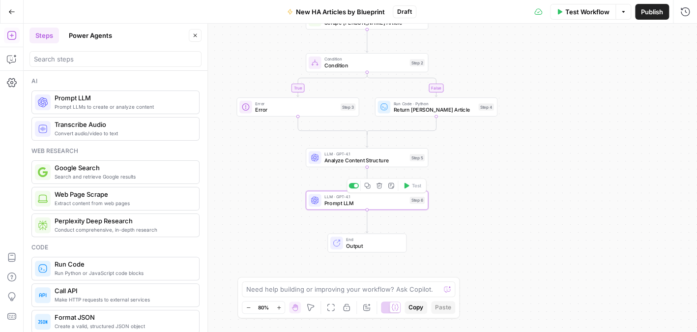
click at [364, 201] on span "Prompt LLM" at bounding box center [365, 203] width 82 height 8
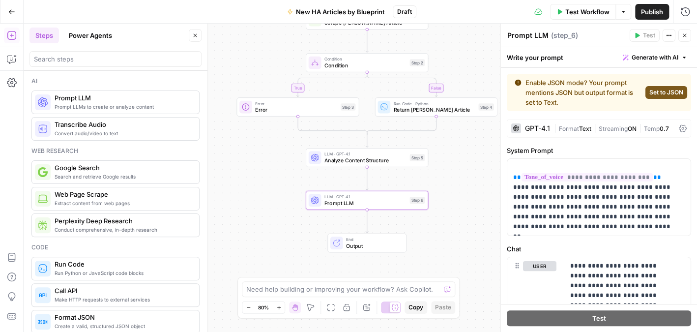
click at [527, 32] on textarea "Prompt LLM" at bounding box center [527, 35] width 41 height 10
drag, startPoint x: 545, startPoint y: 33, endPoint x: 498, endPoint y: 34, distance: 47.2
click at [500, 34] on div "**********" at bounding box center [598, 178] width 197 height 308
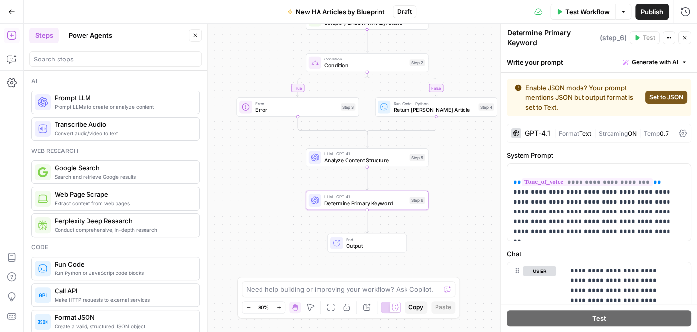
type textarea "Determine Primary Keyword"
click at [578, 151] on label "System Prompt" at bounding box center [599, 155] width 184 height 10
click at [568, 211] on p "**********" at bounding box center [595, 202] width 164 height 69
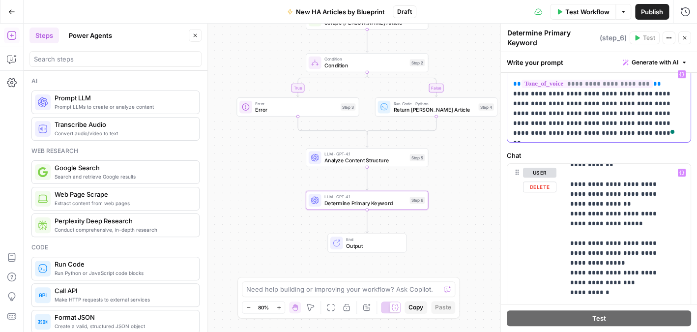
scroll to position [234, 0]
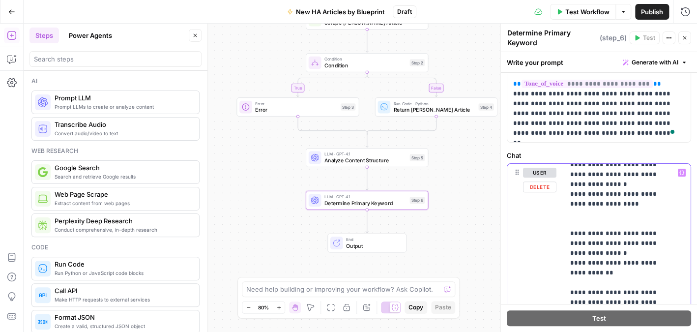
drag, startPoint x: 588, startPoint y: 254, endPoint x: 564, endPoint y: 216, distance: 45.0
copy p "**********"
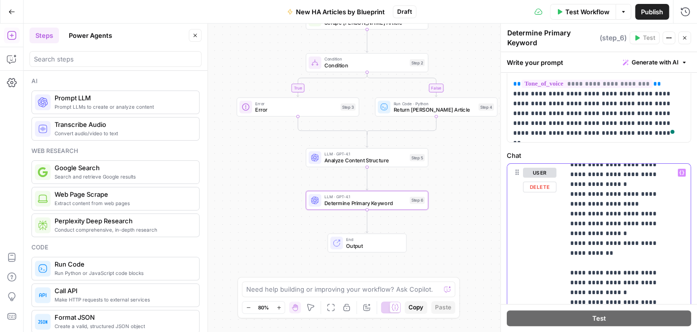
drag, startPoint x: 671, startPoint y: 213, endPoint x: 566, endPoint y: 203, distance: 105.2
drag, startPoint x: 625, startPoint y: 223, endPoint x: 631, endPoint y: 230, distance: 9.8
click at [689, 37] on button "Close" at bounding box center [684, 37] width 13 height 13
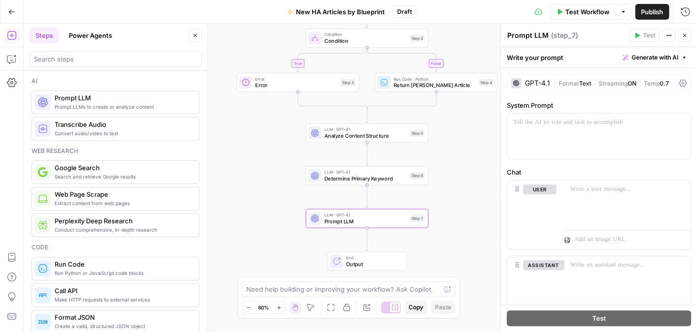
click at [531, 36] on textarea "Prompt LLM" at bounding box center [527, 35] width 41 height 10
type textarea "P"
type textarea "Get Blueprint Type"
click at [600, 131] on div at bounding box center [598, 135] width 183 height 45
click at [536, 124] on p "To enrich screen reader interactions, please activate Accessibility in Grammarl…" at bounding box center [598, 122] width 171 height 10
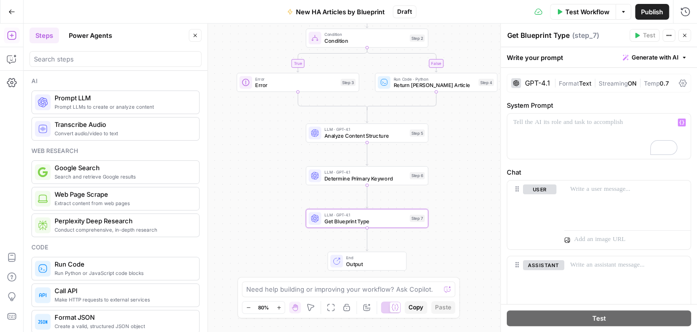
click at [546, 33] on textarea "Get Blueprint Type" at bounding box center [538, 35] width 62 height 10
drag, startPoint x: 567, startPoint y: 33, endPoint x: 503, endPoint y: 34, distance: 63.9
click at [503, 34] on div "Get Blueprint Type Get Blueprint Type ( step_7 ) Test Actions Close Write your …" at bounding box center [598, 178] width 197 height 308
click at [685, 37] on icon "button" at bounding box center [684, 35] width 6 height 6
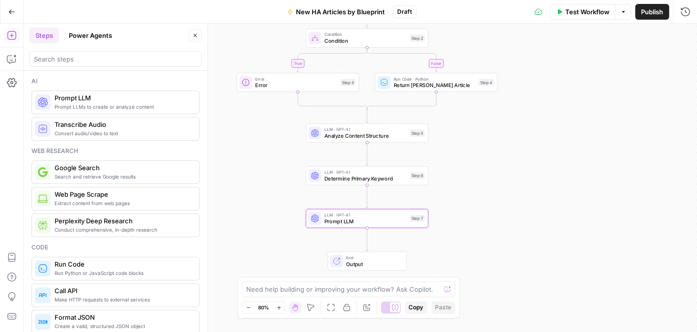
scroll to position [49, 0]
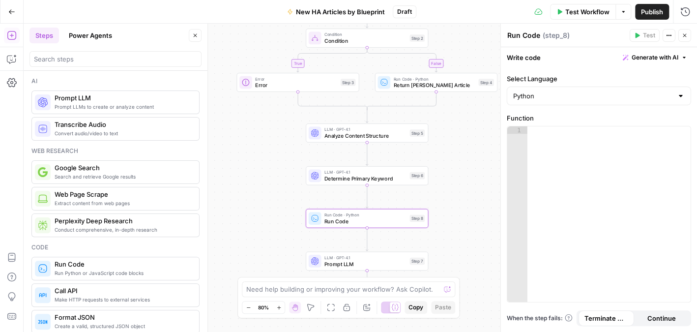
scroll to position [49, 0]
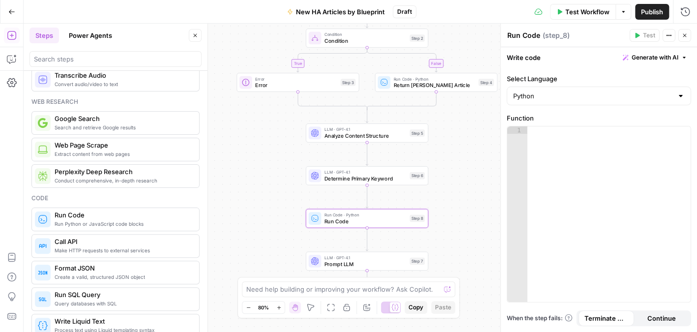
drag, startPoint x: 0, startPoint y: 0, endPoint x: 533, endPoint y: 37, distance: 533.9
click at [533, 37] on textarea "Run Code" at bounding box center [523, 35] width 33 height 10
click at [537, 36] on textarea "Run Code" at bounding box center [523, 35] width 33 height 10
drag, startPoint x: 531, startPoint y: 38, endPoint x: 508, endPoint y: 40, distance: 23.2
click at [508, 40] on div "Run Code Run Code" at bounding box center [524, 35] width 38 height 12
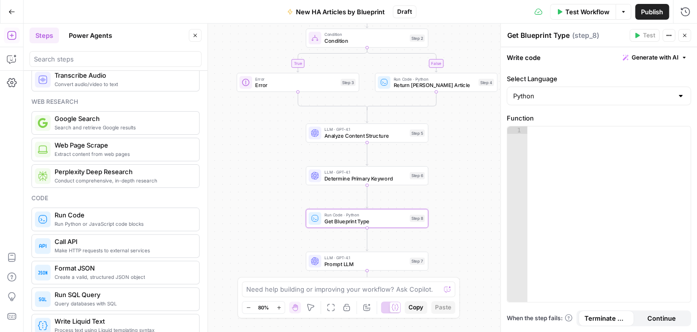
type textarea "Get Blueprint Type"
click at [483, 150] on div "true false Workflow Set Inputs Inputs Web Page Scrape Scrape [PERSON_NAME] Arti…" at bounding box center [360, 178] width 673 height 308
click at [683, 35] on icon "button" at bounding box center [684, 35] width 6 height 6
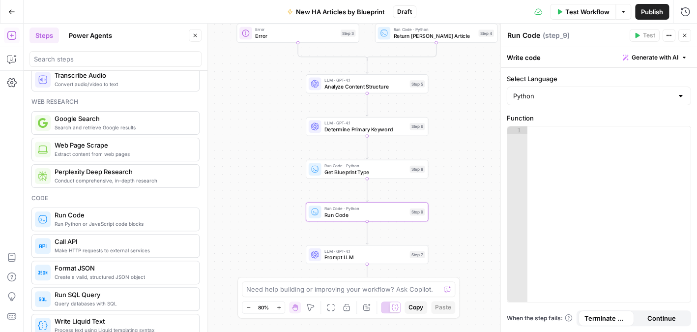
click at [531, 36] on textarea "Run Code" at bounding box center [523, 35] width 33 height 10
type textarea "R"
type textarea "Parse Blueprint"
click at [591, 148] on div at bounding box center [609, 221] width 164 height 191
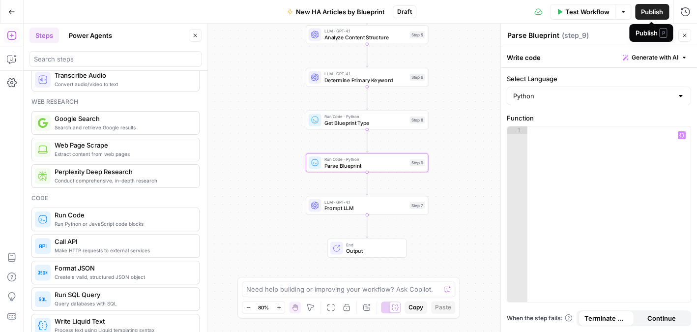
click at [643, 12] on span "Publish" at bounding box center [652, 12] width 22 height 10
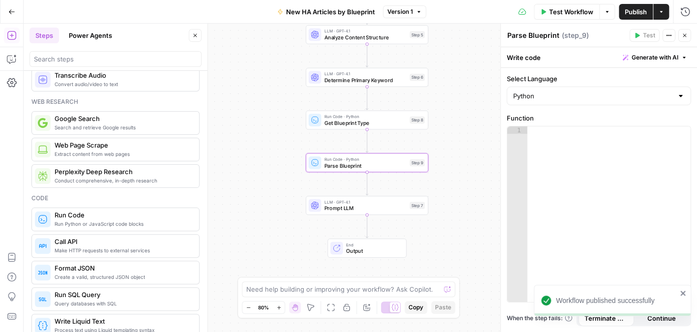
click at [478, 93] on div "true false Workflow Set Inputs Inputs Web Page Scrape Scrape [PERSON_NAME] Arti…" at bounding box center [360, 178] width 673 height 308
click at [687, 33] on button "Close" at bounding box center [684, 35] width 13 height 13
